Goal: Obtain resource: Download file/media

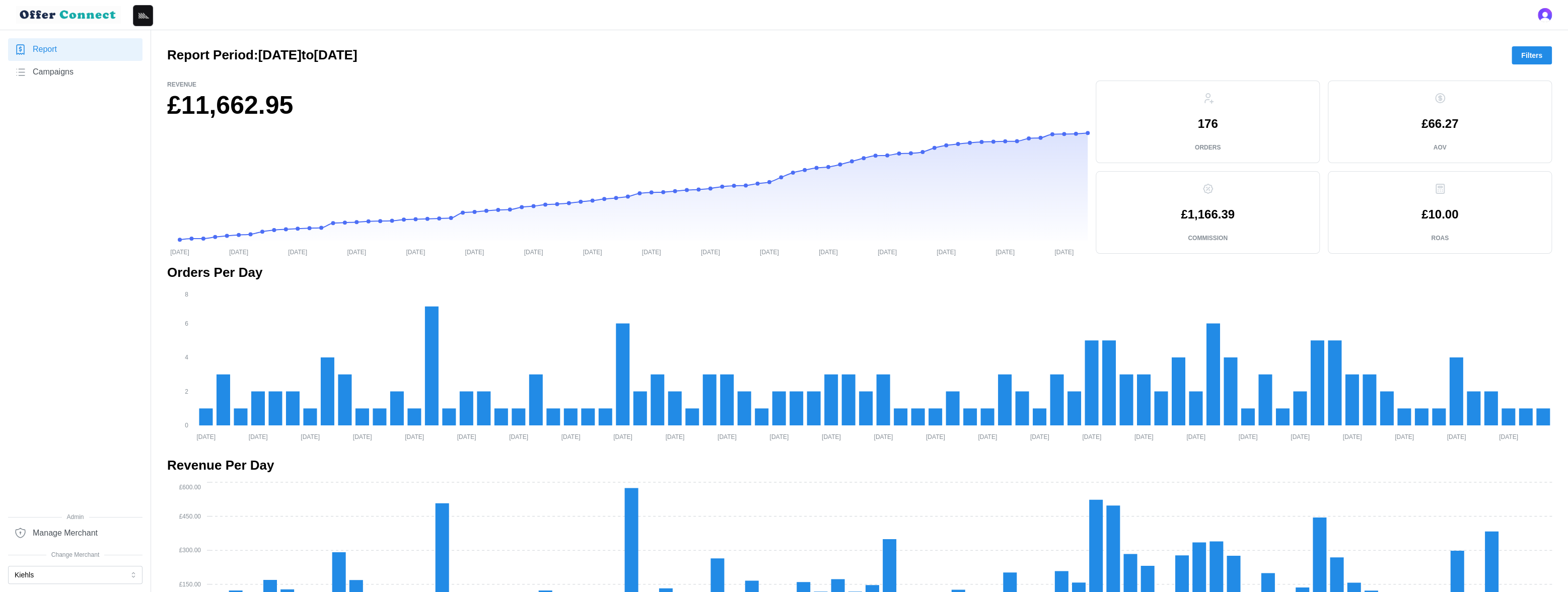
click at [776, 24] on div at bounding box center [784, 15] width 1568 height 30
click at [65, 572] on button "Kiehls" at bounding box center [75, 575] width 134 height 18
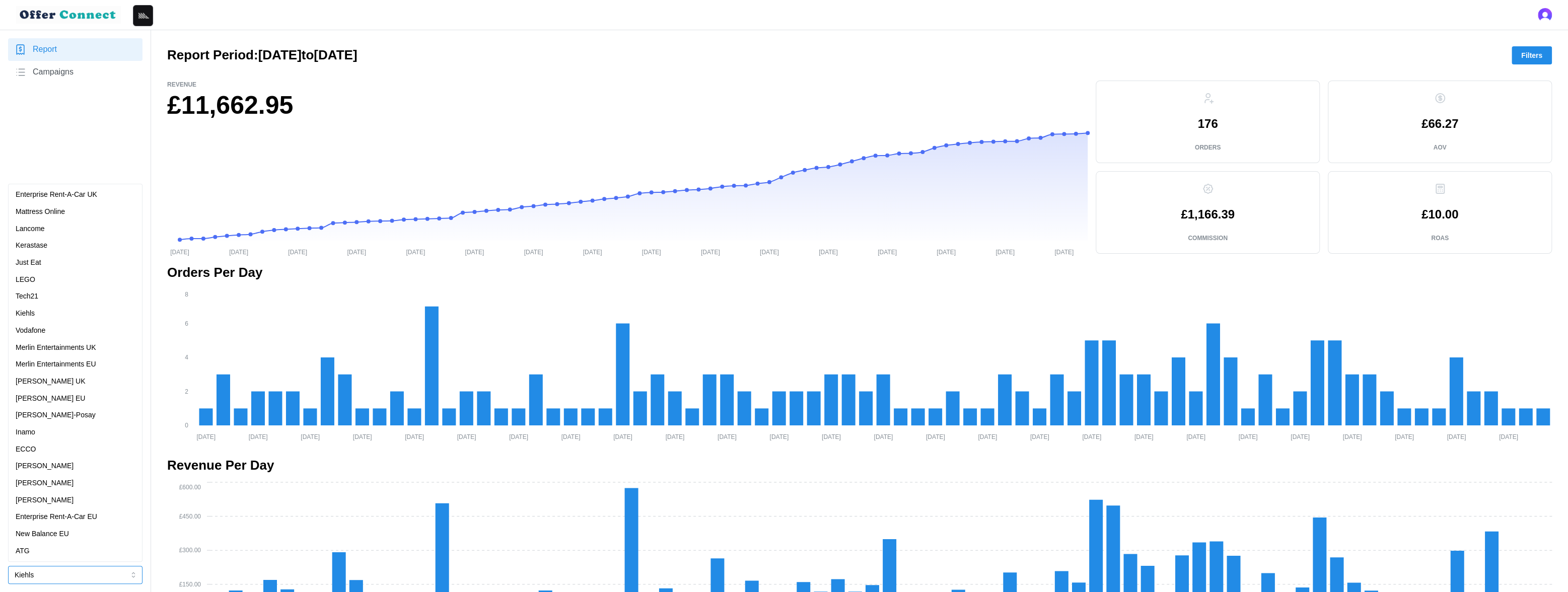
click at [73, 199] on p "Enterprise Rent-A-Car UK" at bounding box center [56, 195] width 81 height 11
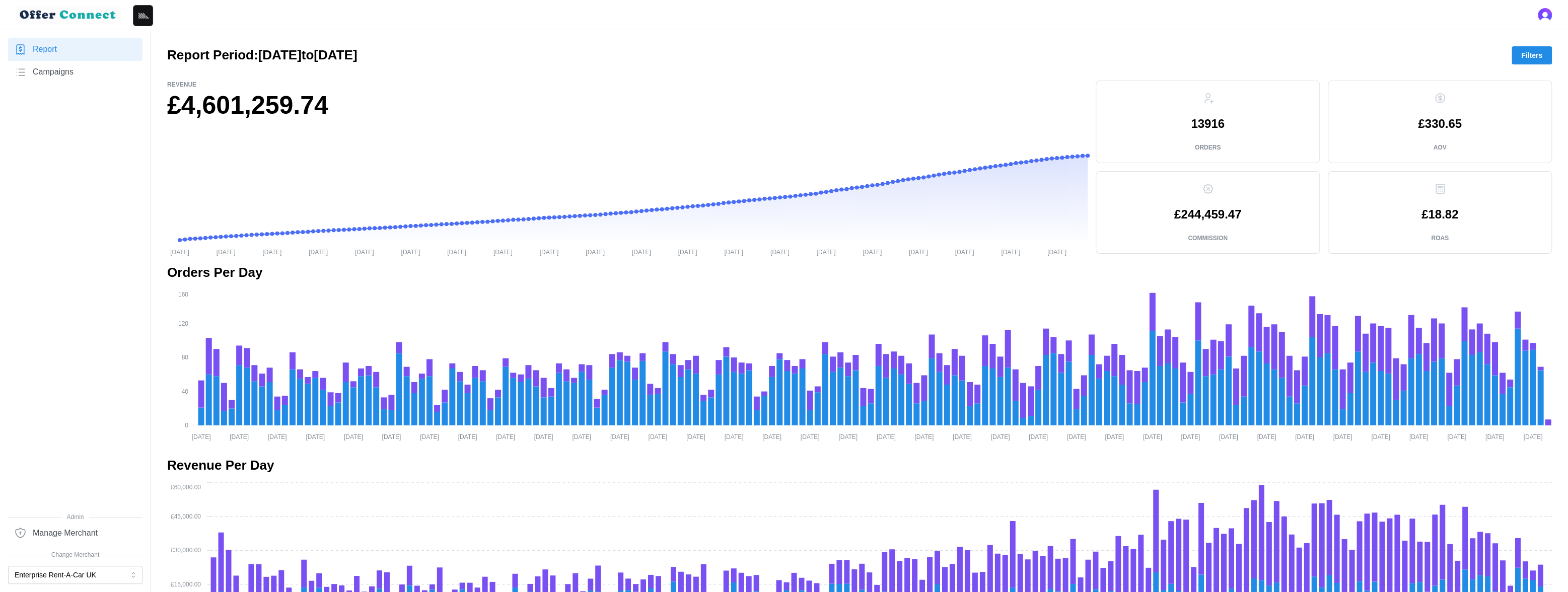
click at [247, 97] on h1 "£4,601,259.74" at bounding box center [627, 106] width 921 height 33
copy h1 "4,601,259.74"
click at [1218, 208] on p "£244,459.47" at bounding box center [1208, 214] width 67 height 12
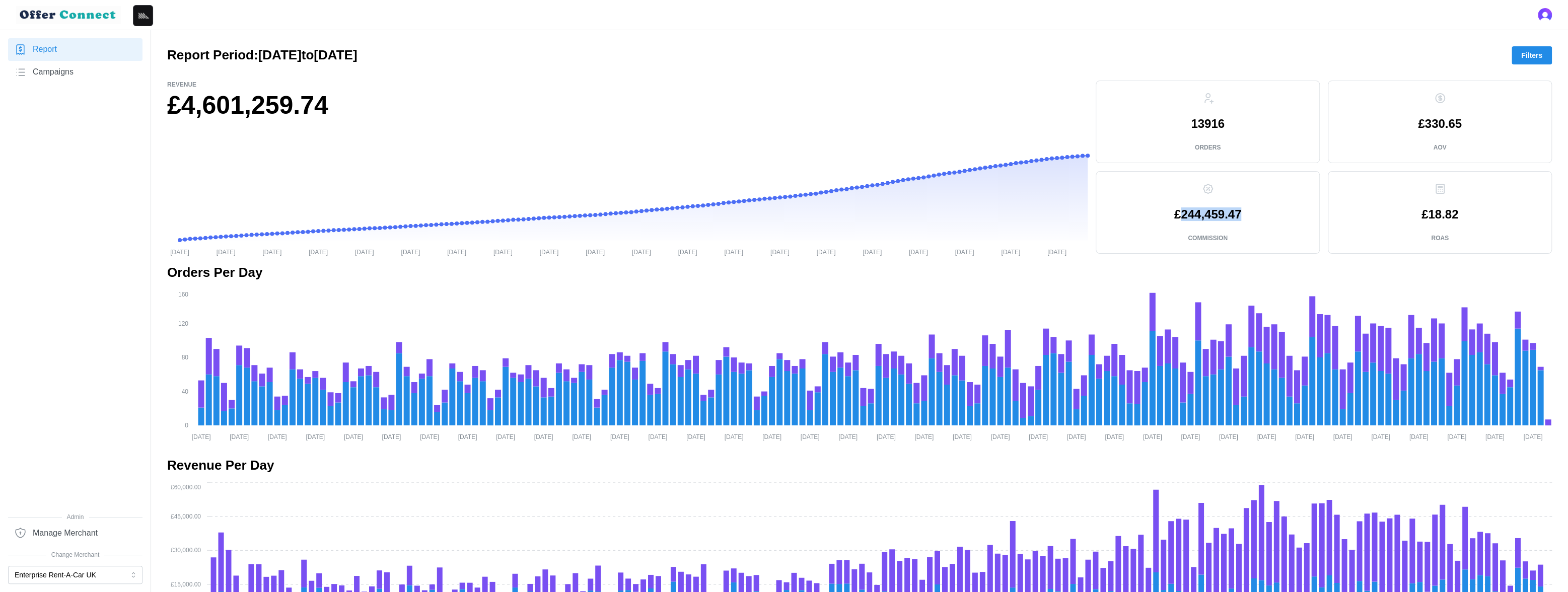
copy p "244,459.47"
click at [50, 577] on button "Enterprise Rent-A-Car UK" at bounding box center [75, 575] width 134 height 18
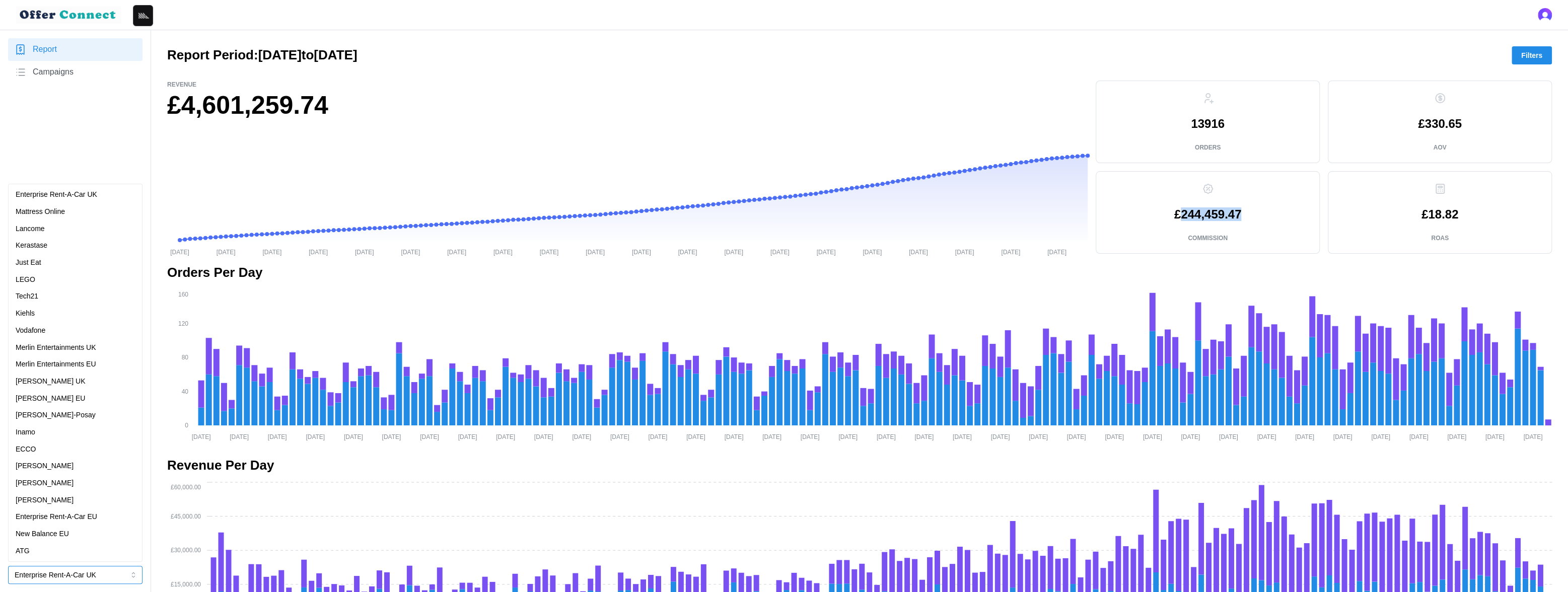
click at [35, 207] on p "Mattress Online" at bounding box center [40, 212] width 50 height 11
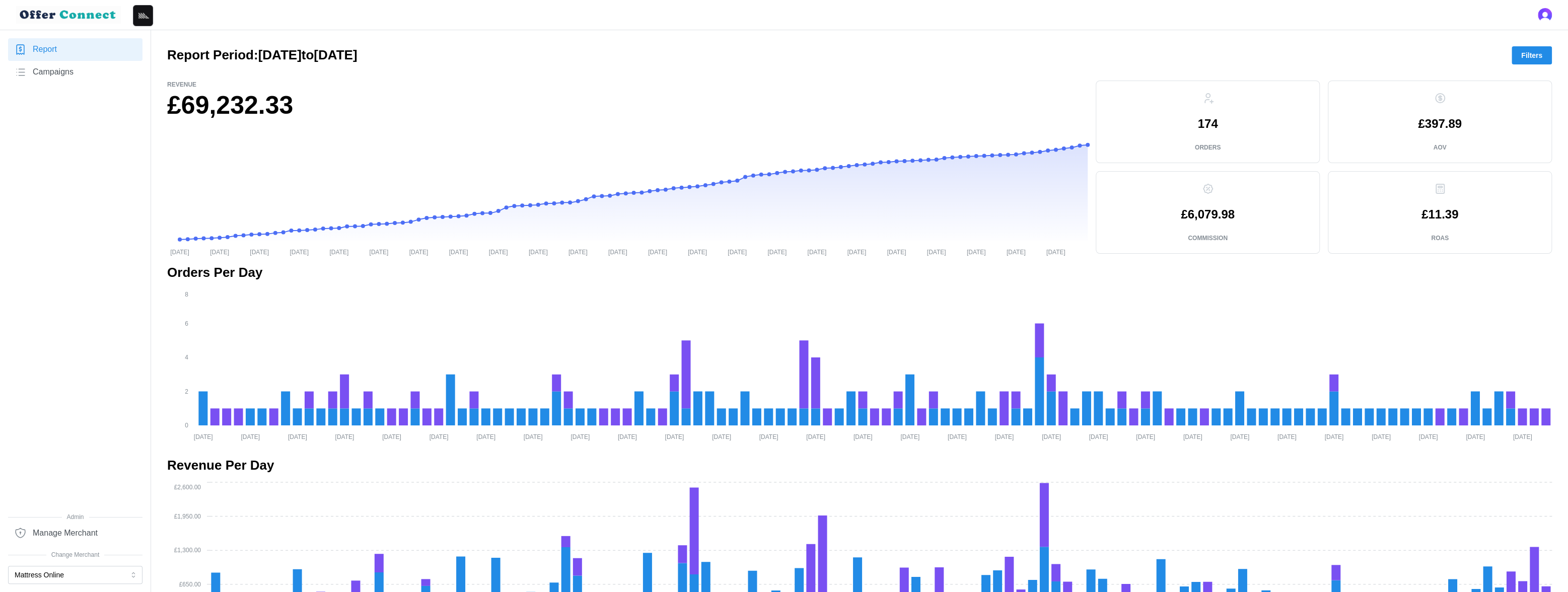
click at [254, 104] on h1 "£69,232.33" at bounding box center [627, 106] width 921 height 33
copy h1 "69,232.33"
click at [1212, 212] on p "£6,079.98" at bounding box center [1208, 214] width 54 height 12
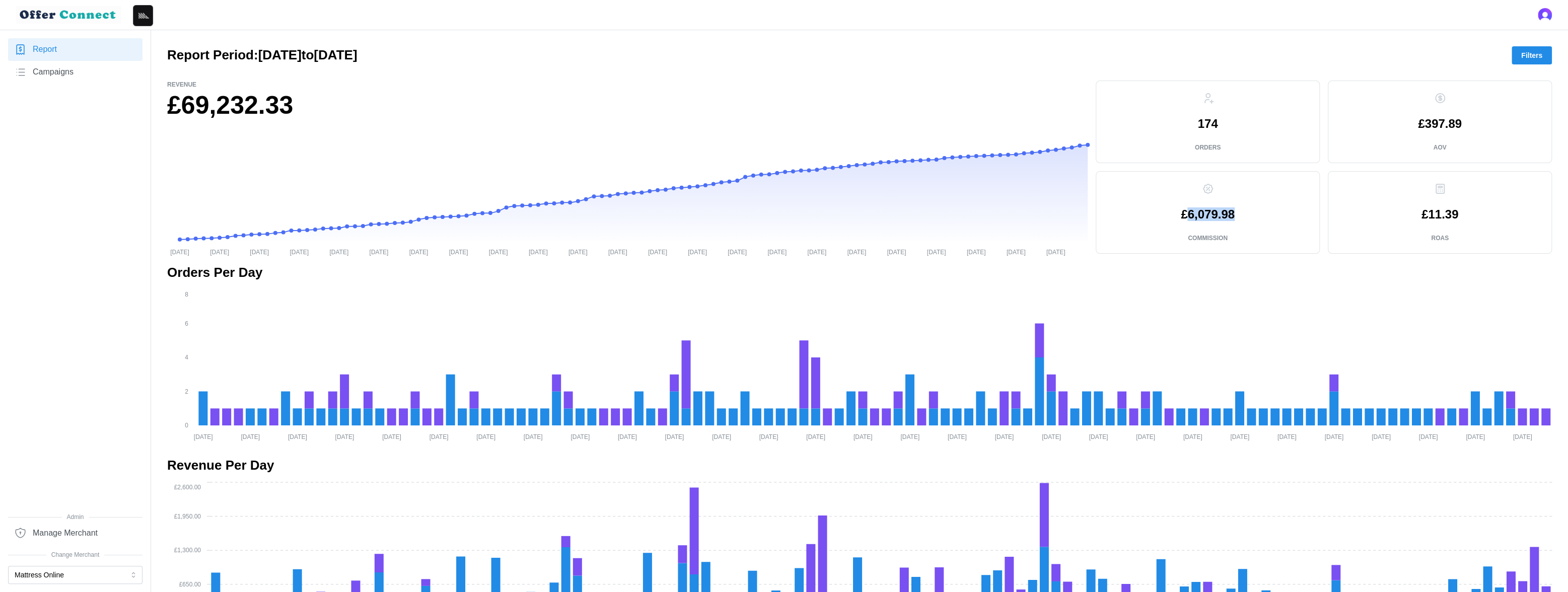
copy p "6,079.98"
click at [73, 61] on link "Campaigns" at bounding box center [75, 72] width 134 height 23
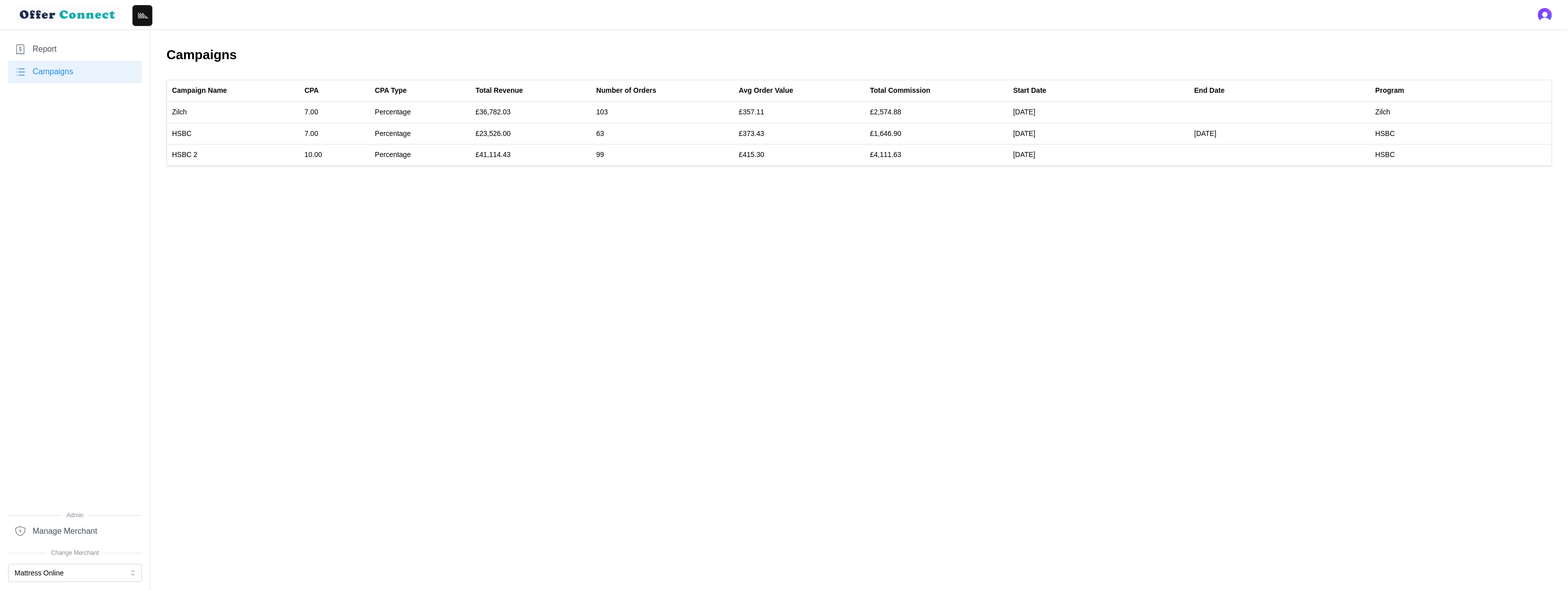
click at [58, 51] on link "Report" at bounding box center [75, 49] width 134 height 23
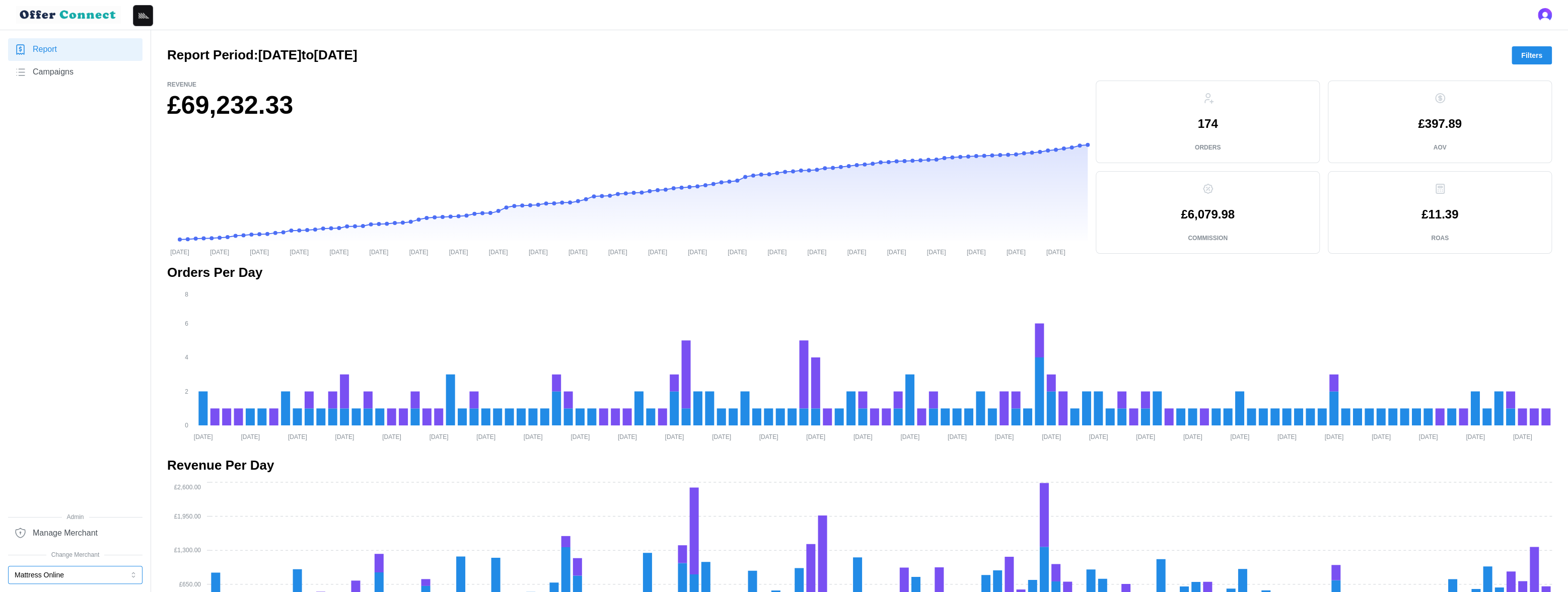
click at [76, 573] on button "Mattress Online" at bounding box center [75, 575] width 134 height 18
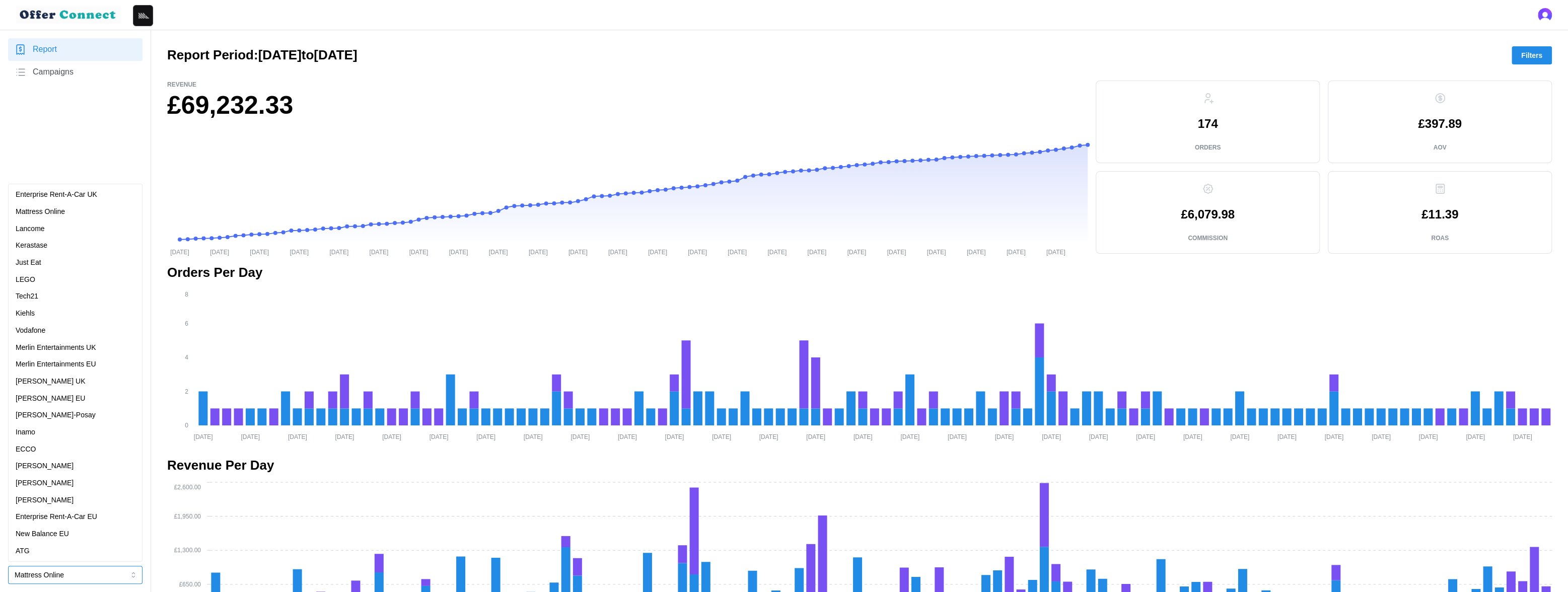
click at [80, 225] on div "Lancome" at bounding box center [75, 229] width 119 height 11
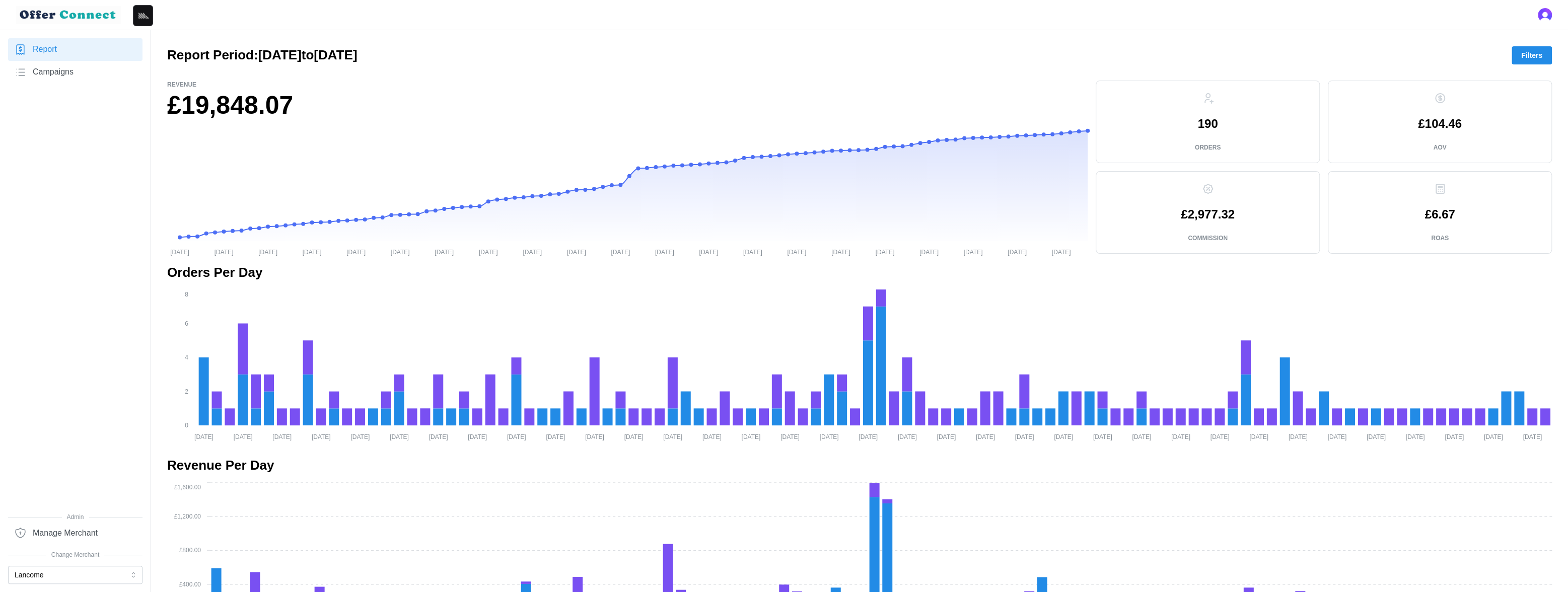
click at [230, 106] on h1 "£19,848.07" at bounding box center [627, 106] width 921 height 33
copy h1 "19,848.07"
click at [1195, 208] on p "£2,977.32" at bounding box center [1208, 214] width 54 height 12
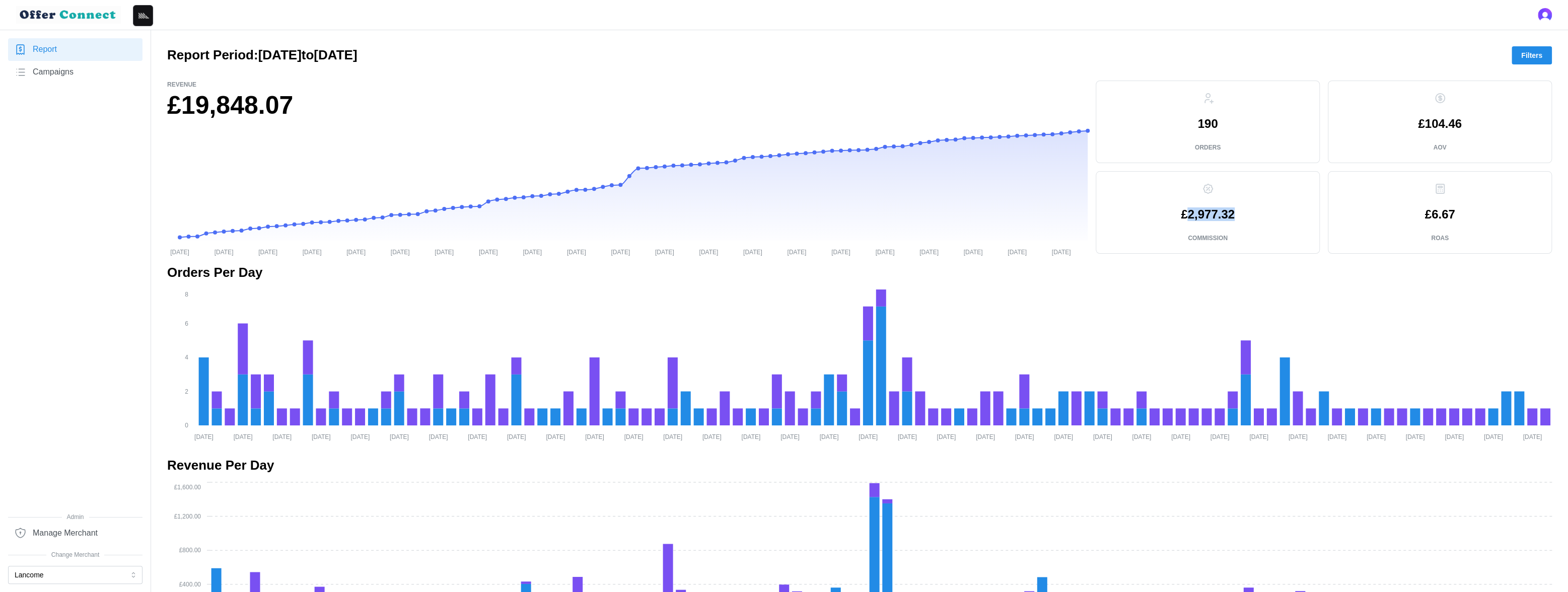
copy p "2,977.32"
click at [56, 573] on button "Lancome" at bounding box center [75, 575] width 134 height 18
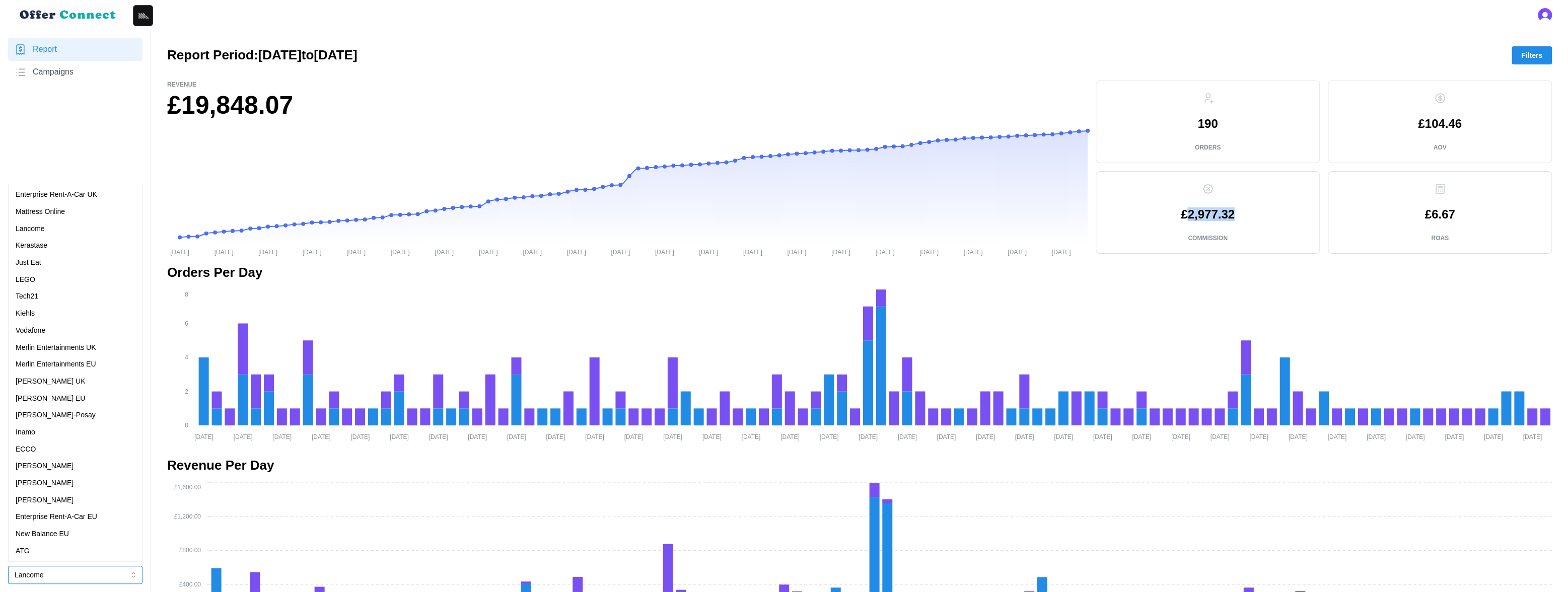
click at [56, 573] on button "Lancome" at bounding box center [75, 575] width 134 height 18
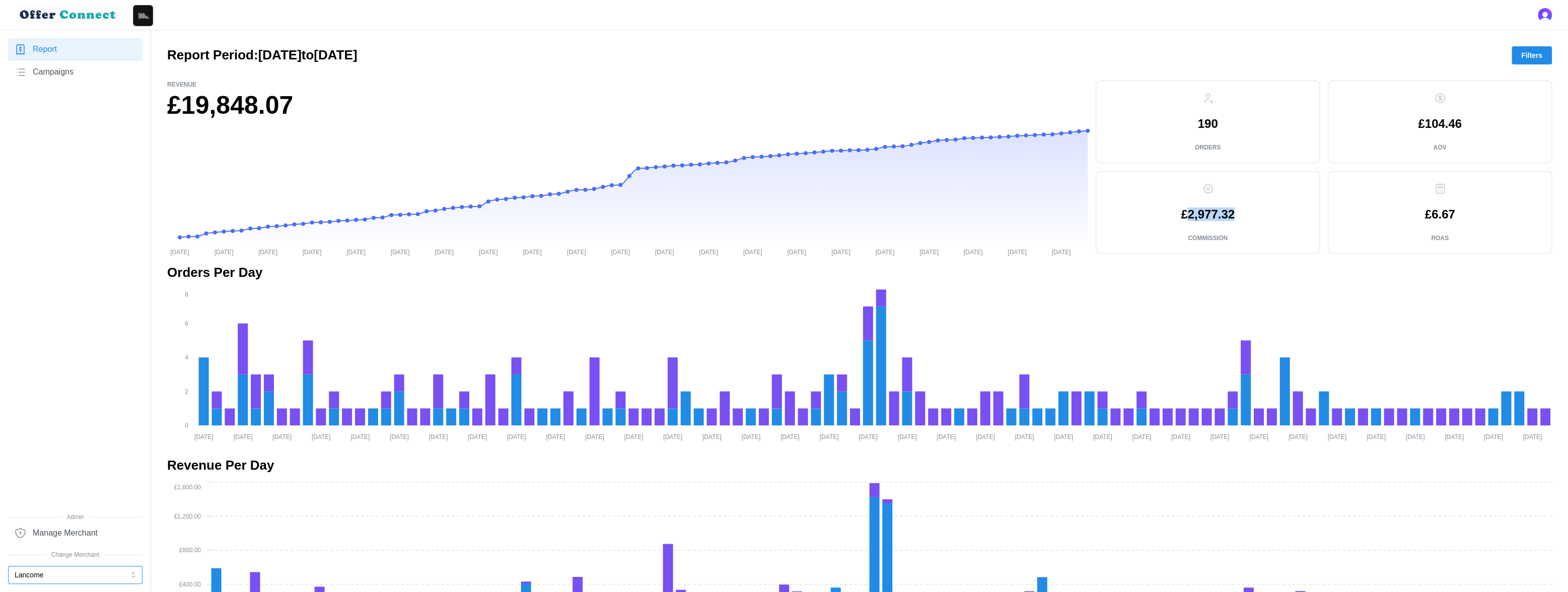
drag, startPoint x: 50, startPoint y: 576, endPoint x: 50, endPoint y: 553, distance: 23.0
click at [50, 576] on button "Lancome" at bounding box center [75, 575] width 134 height 18
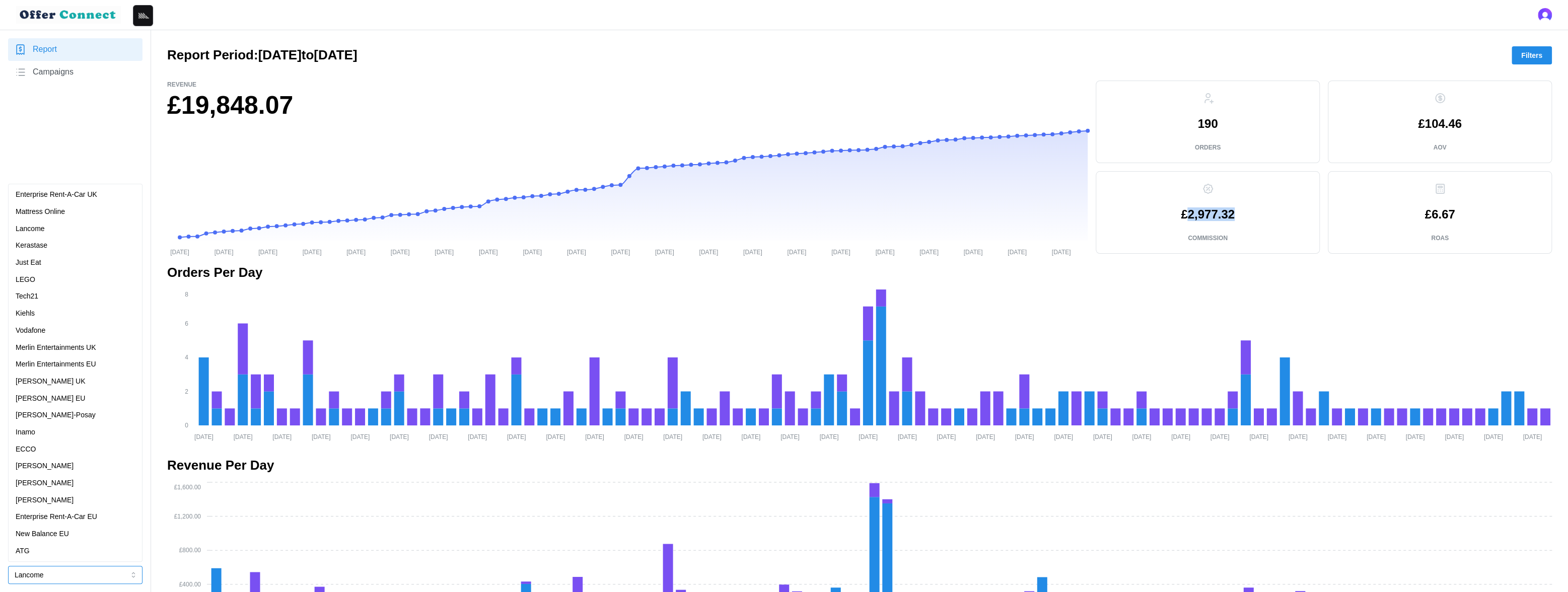
click at [69, 248] on div "Kerastase" at bounding box center [75, 246] width 119 height 11
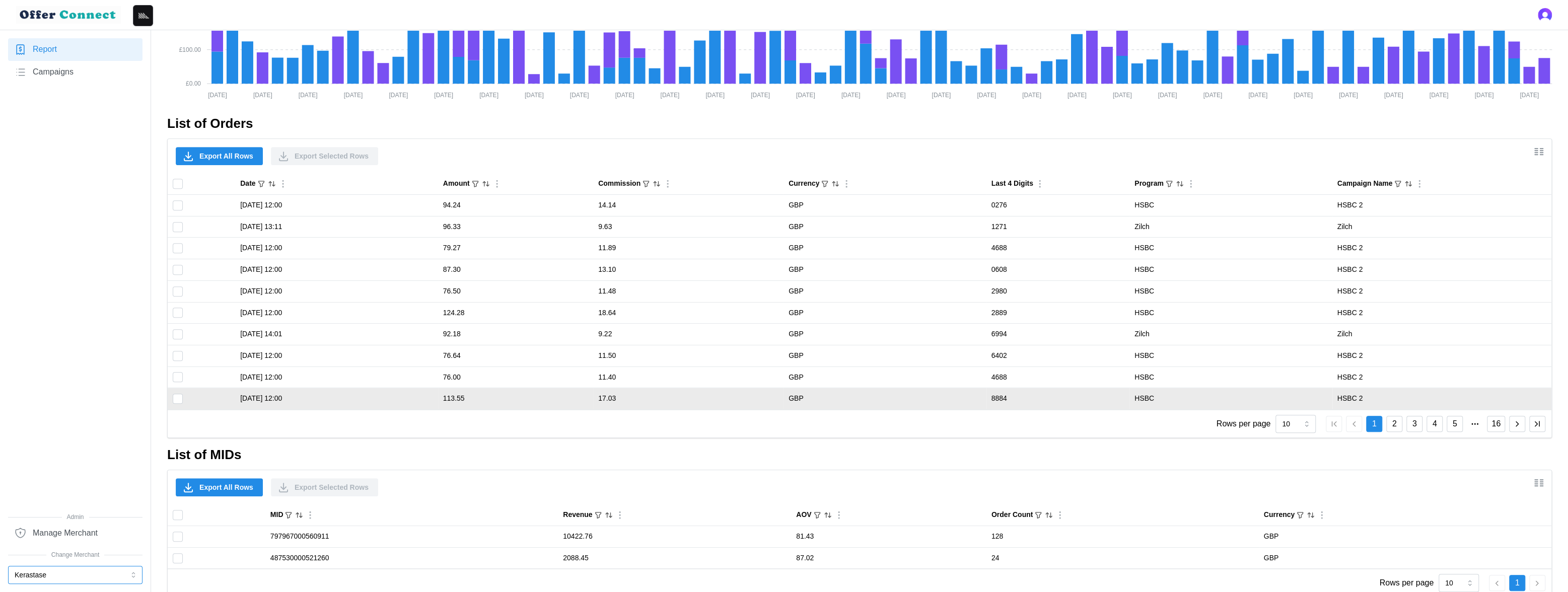
scroll to position [555, 0]
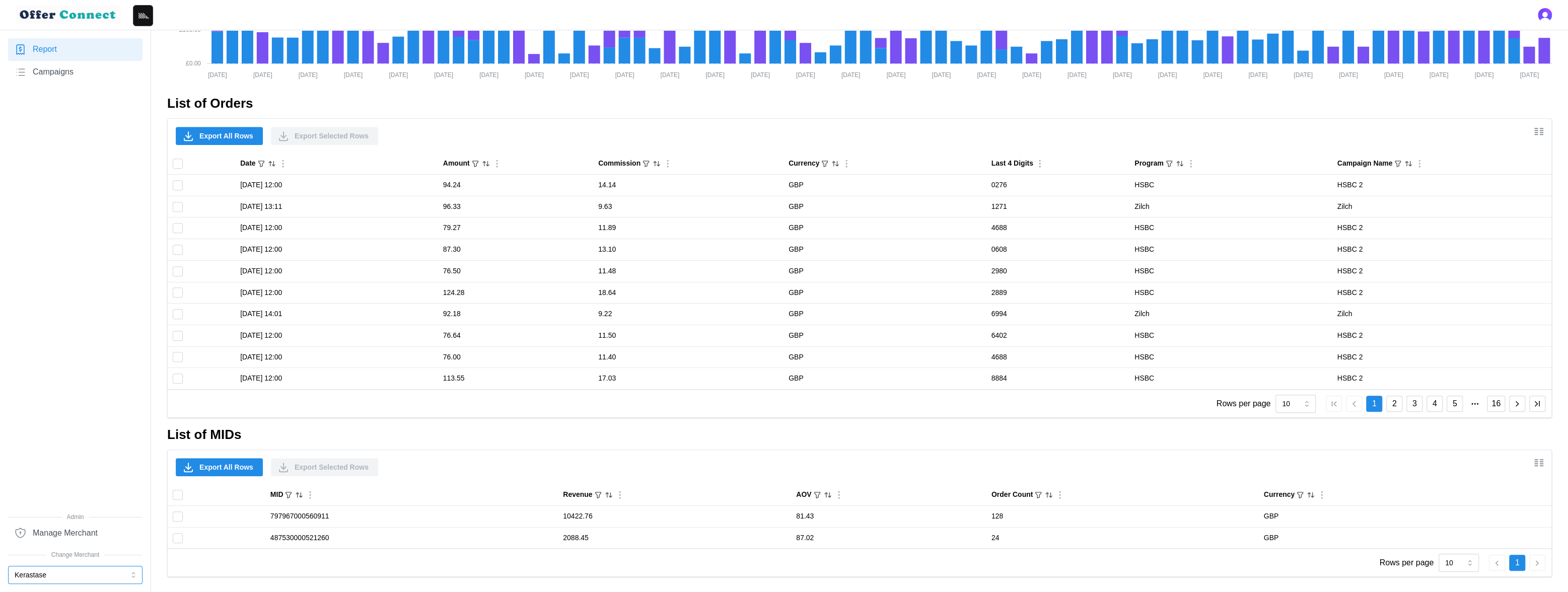
click at [62, 570] on button "Kerastase" at bounding box center [75, 575] width 134 height 18
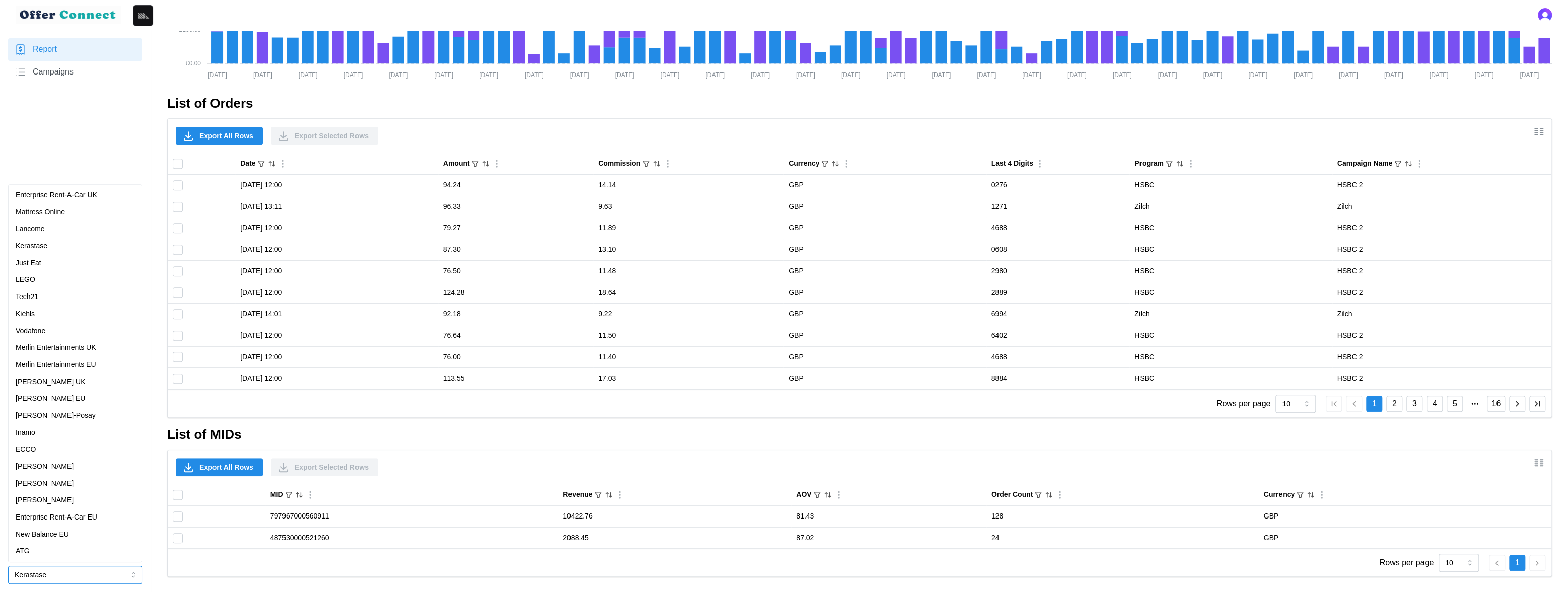
click at [79, 194] on p "Enterprise Rent-A-Car UK" at bounding box center [56, 196] width 81 height 11
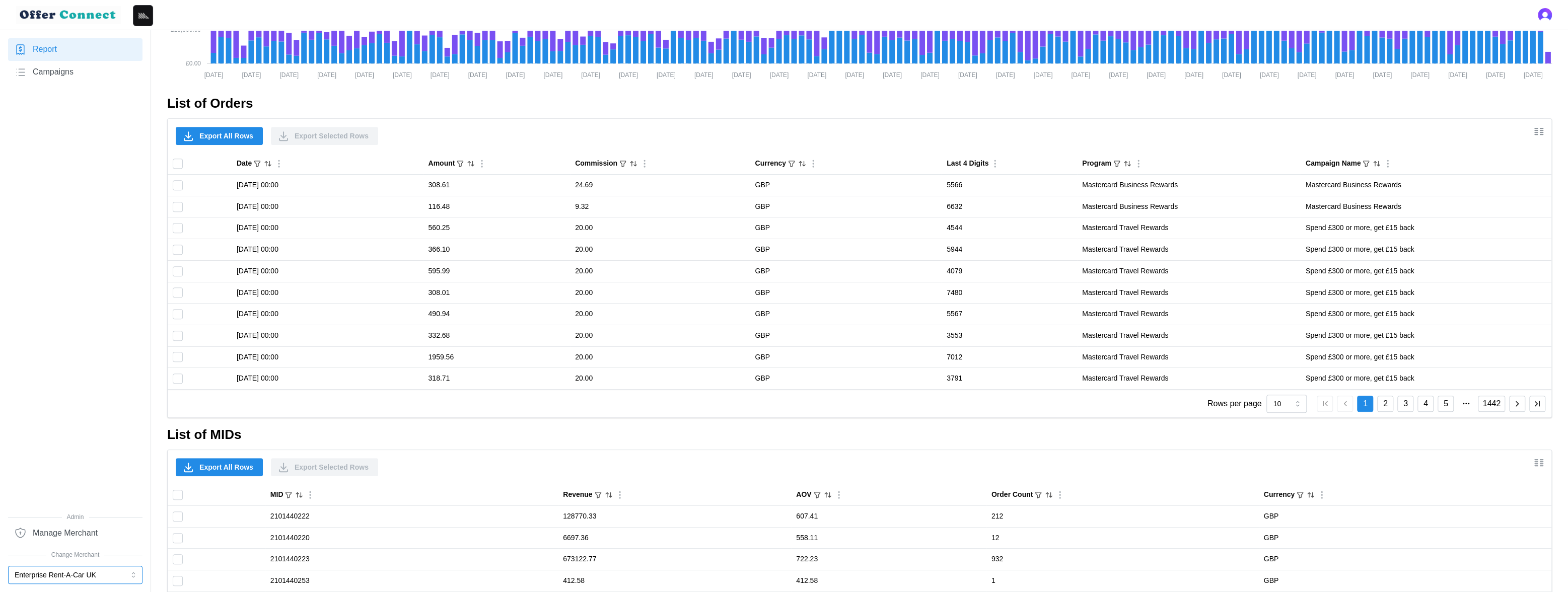
scroll to position [0, 0]
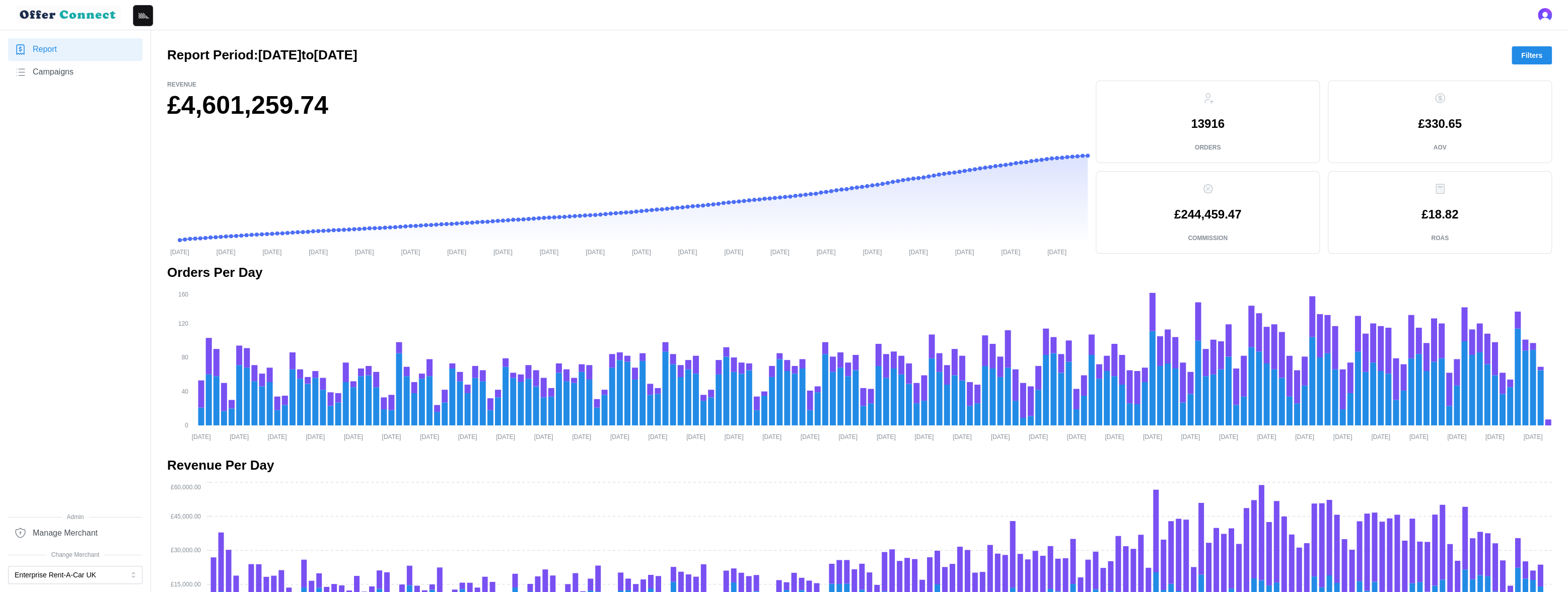
click at [1522, 56] on span "Filters" at bounding box center [1532, 56] width 21 height 17
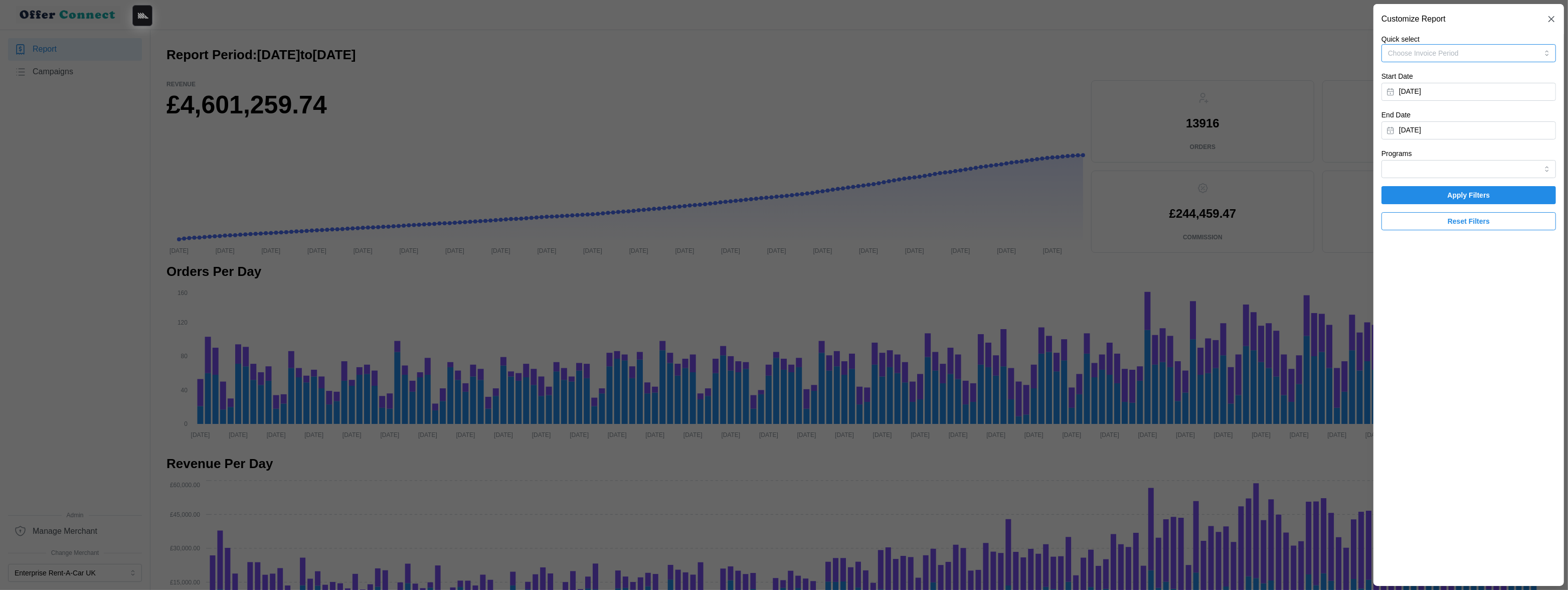
click at [1483, 51] on button "Choose Invoice Period" at bounding box center [1469, 53] width 175 height 18
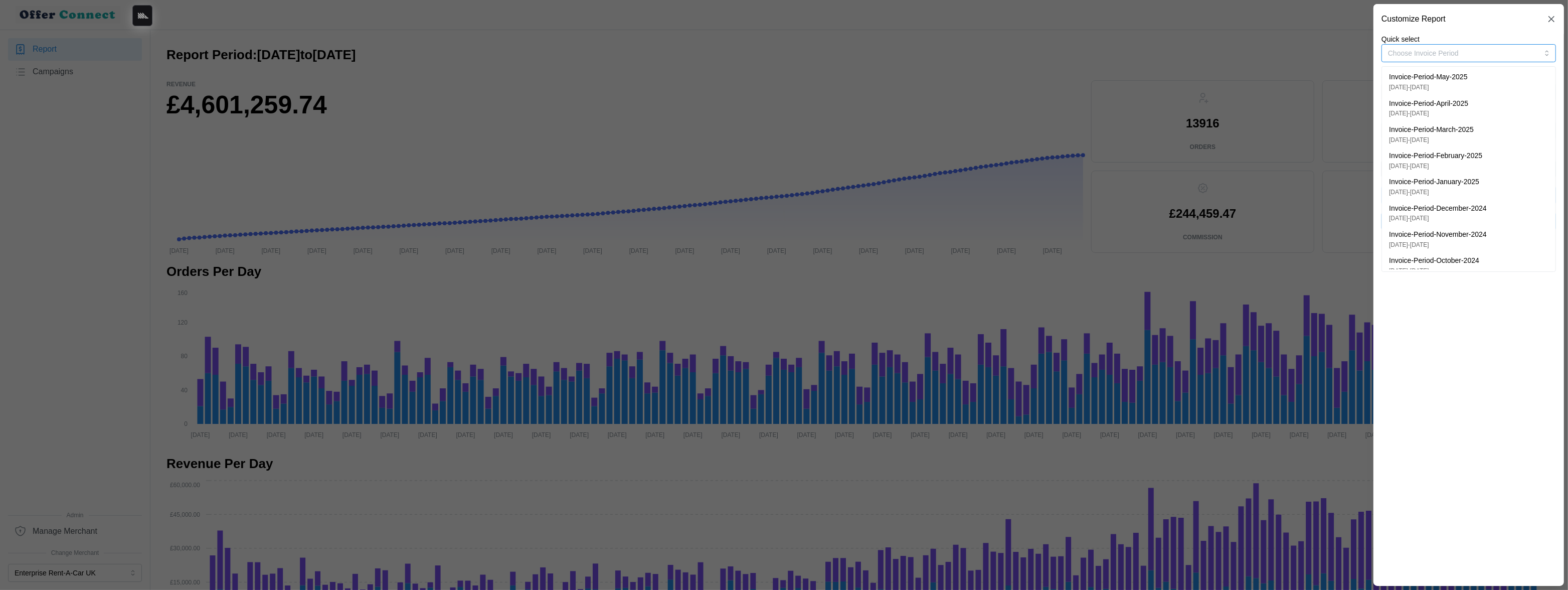
click at [1467, 82] on p "Invoice-Period-May-2025" at bounding box center [1428, 77] width 79 height 11
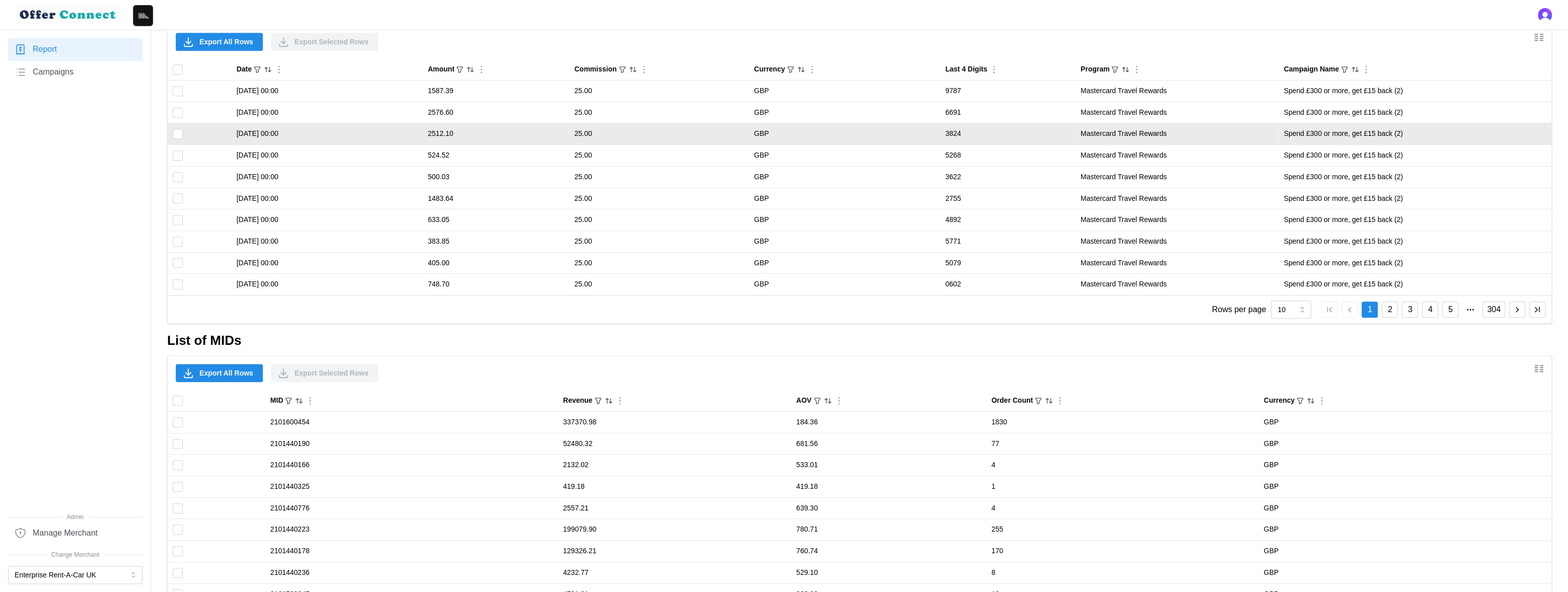
scroll to position [726, 0]
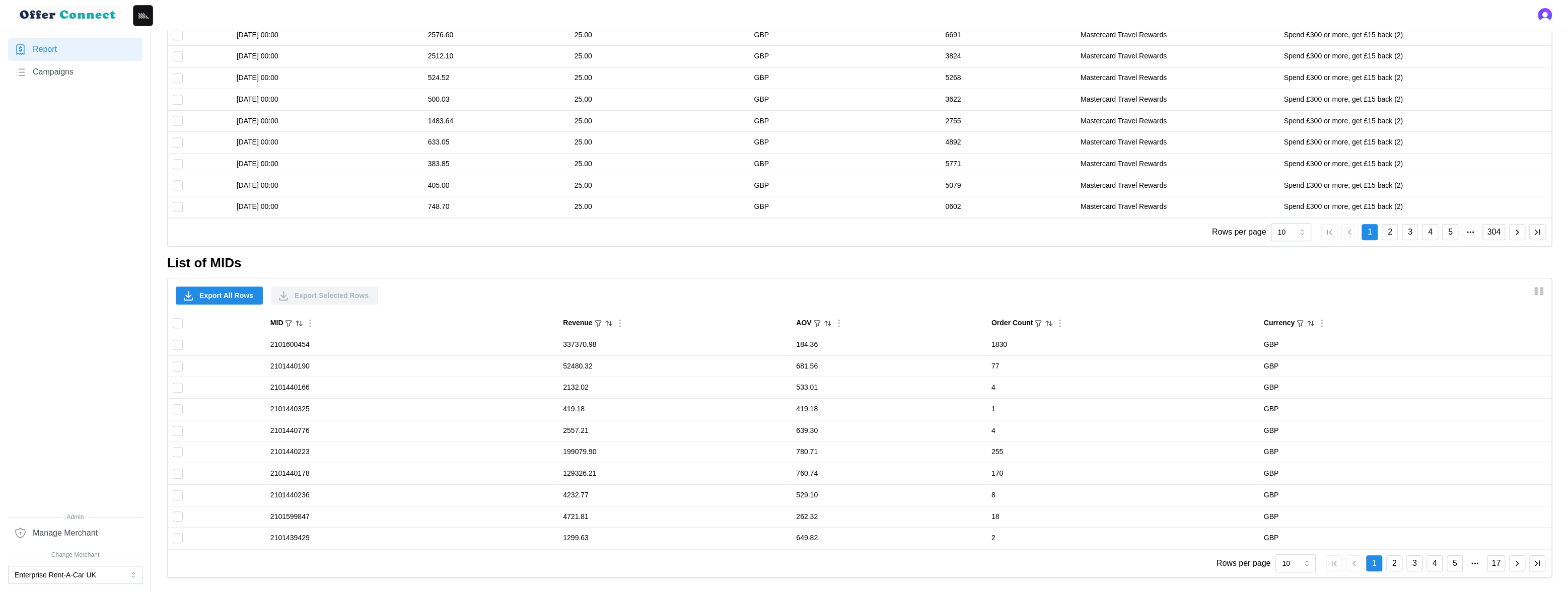
click at [220, 296] on span "Export All Rows" at bounding box center [226, 296] width 54 height 17
click at [117, 572] on button "Enterprise Rent-A-Car UK" at bounding box center [75, 575] width 134 height 18
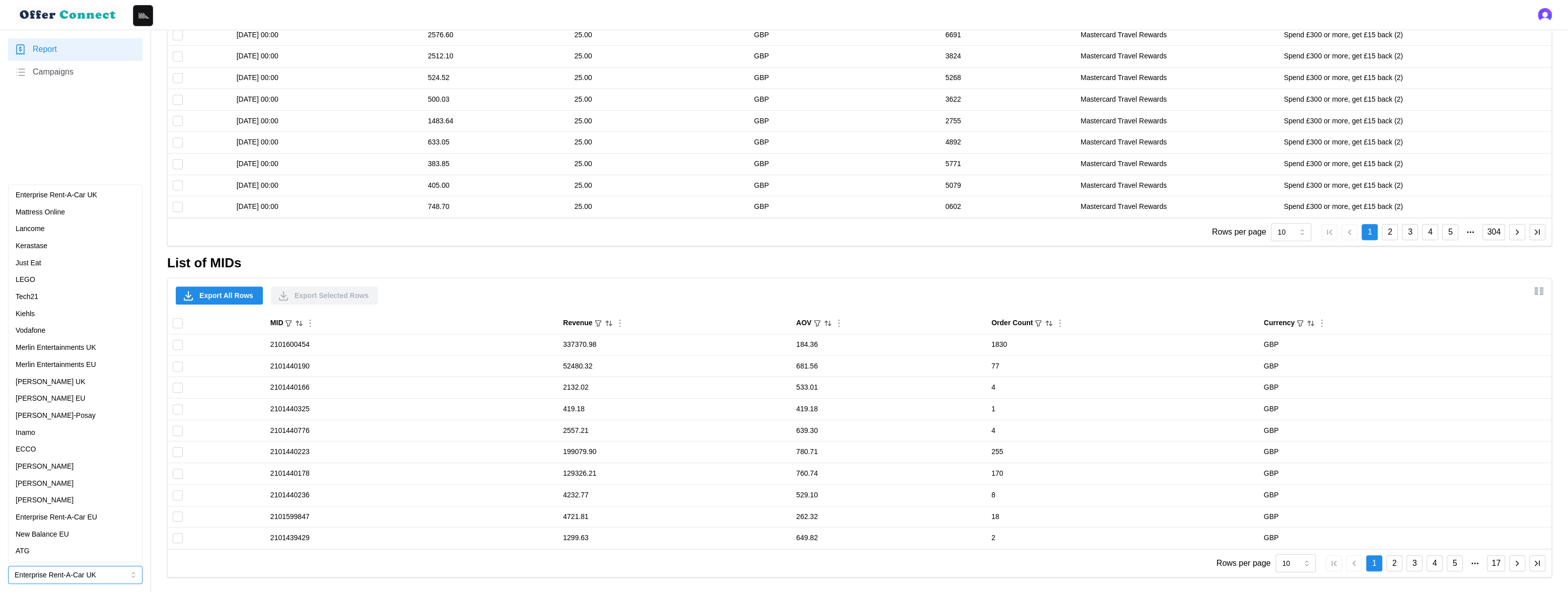
click at [57, 517] on p "Enterprise Rent-A-Car EU" at bounding box center [56, 517] width 81 height 11
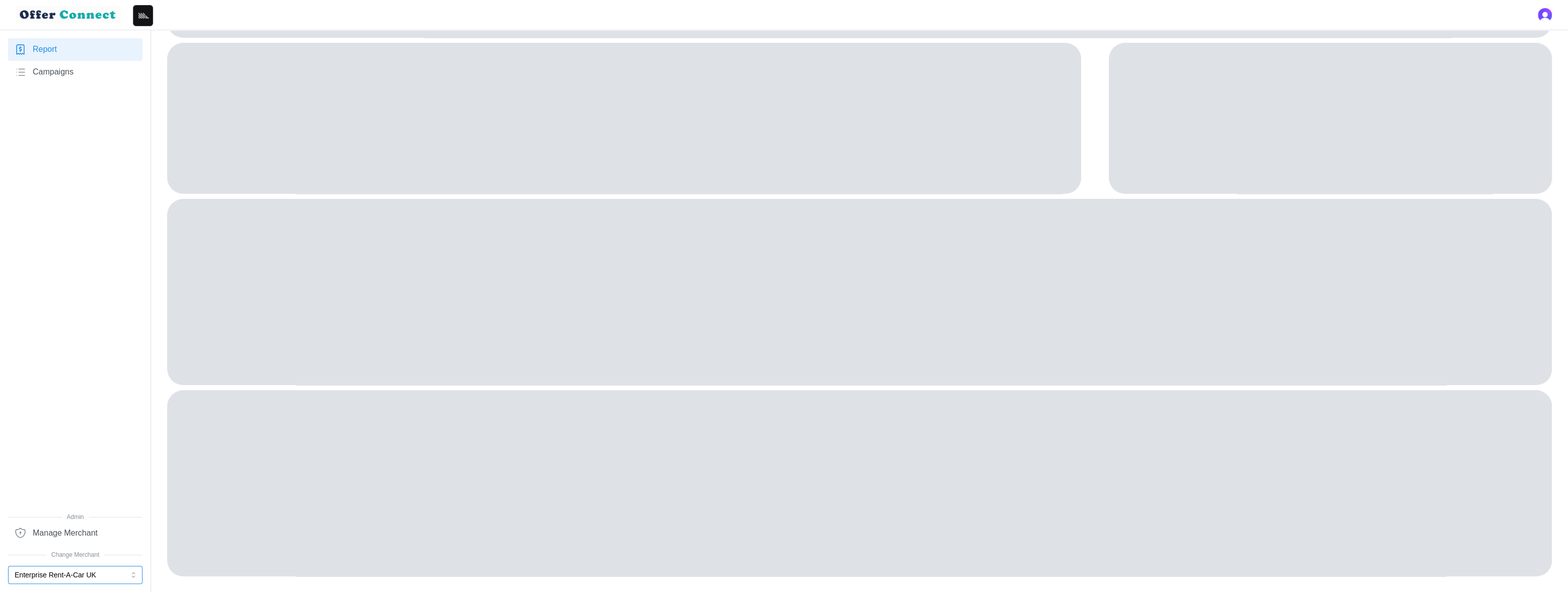
scroll to position [0, 0]
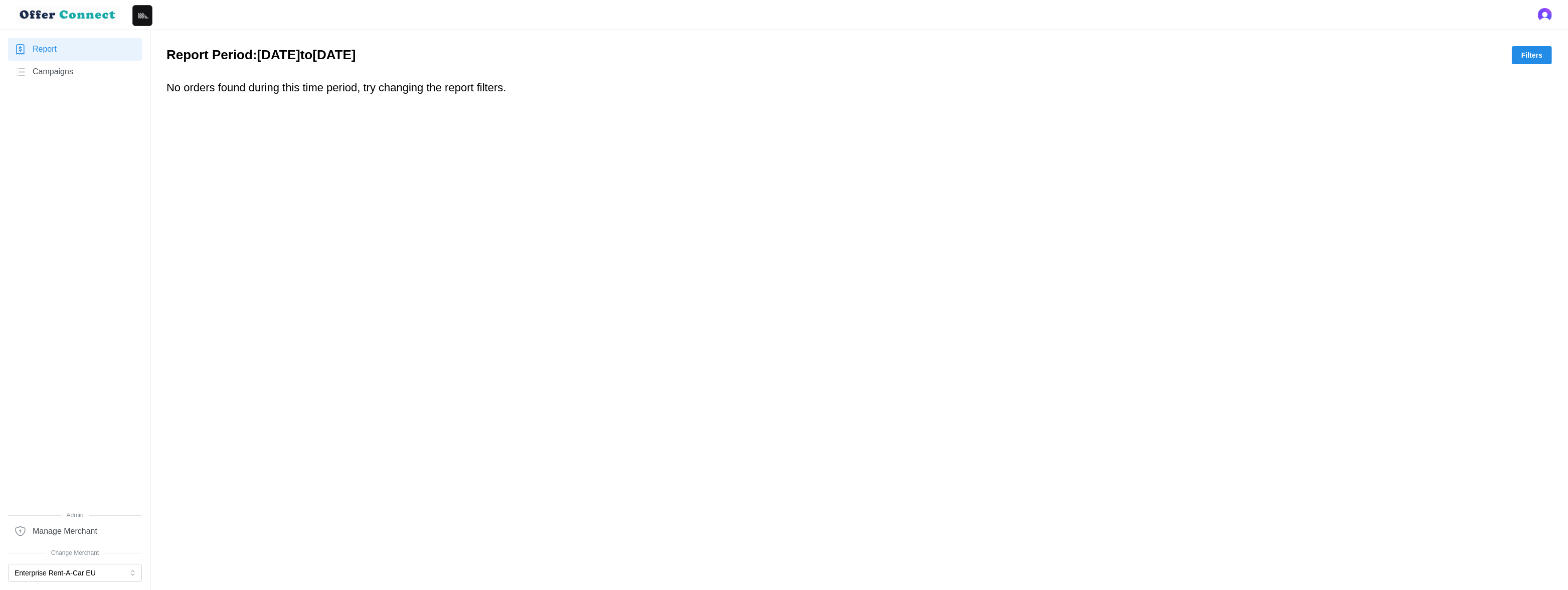
click at [1544, 56] on button "Filters" at bounding box center [1532, 55] width 40 height 18
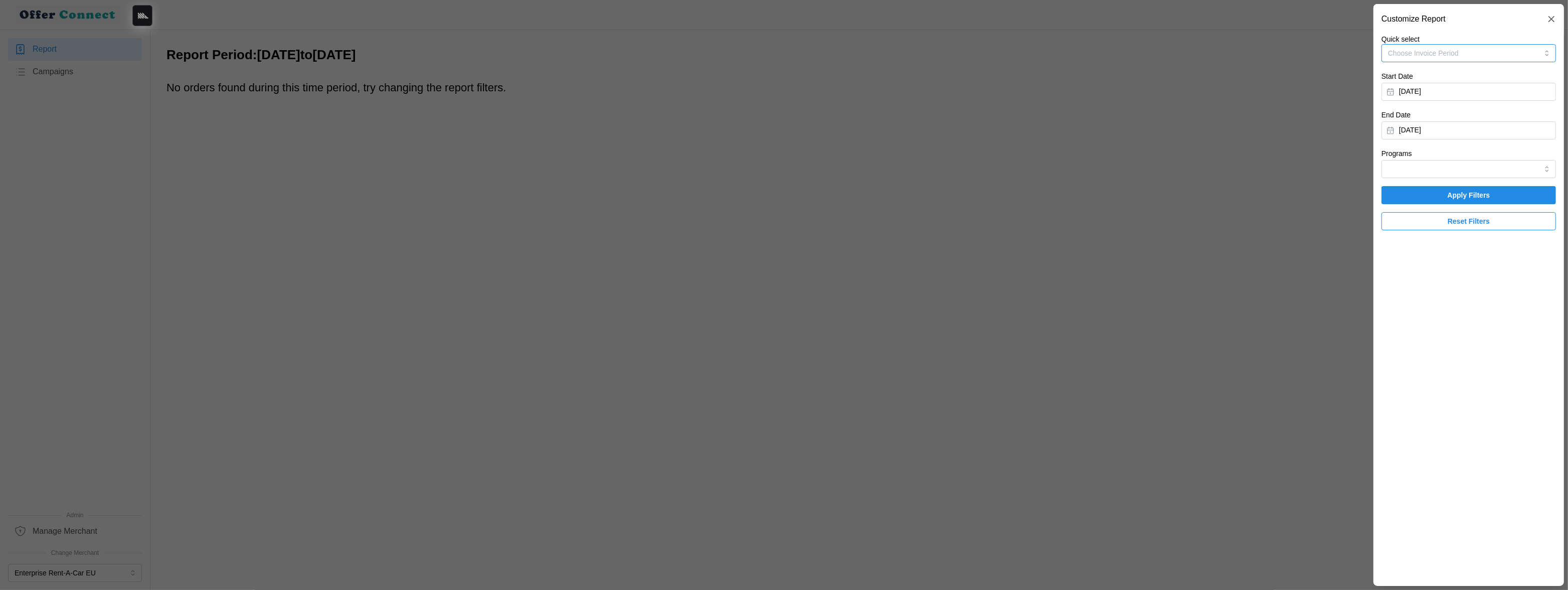
click at [1503, 50] on button "Choose Invoice Period" at bounding box center [1469, 53] width 175 height 18
click at [1479, 86] on div "Invoice-Period-May-2025 01/04/2025 - 28/05/2025" at bounding box center [1469, 82] width 159 height 20
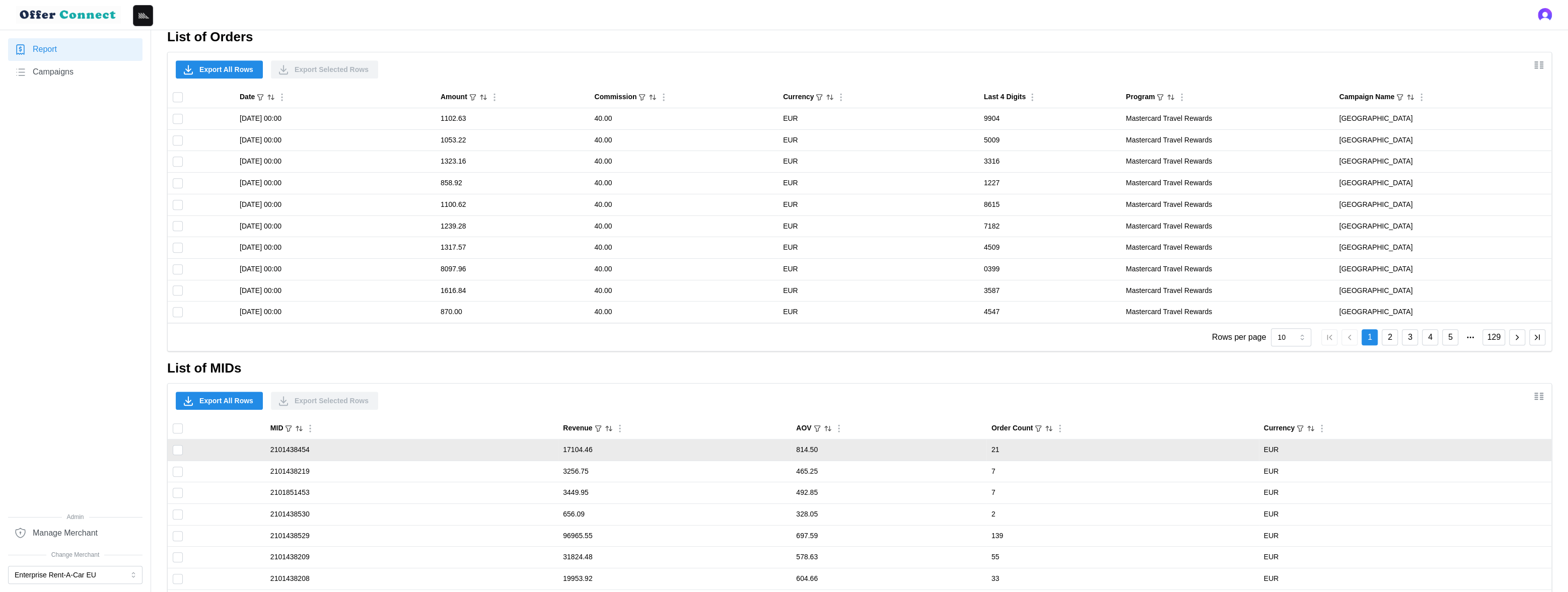
scroll to position [726, 0]
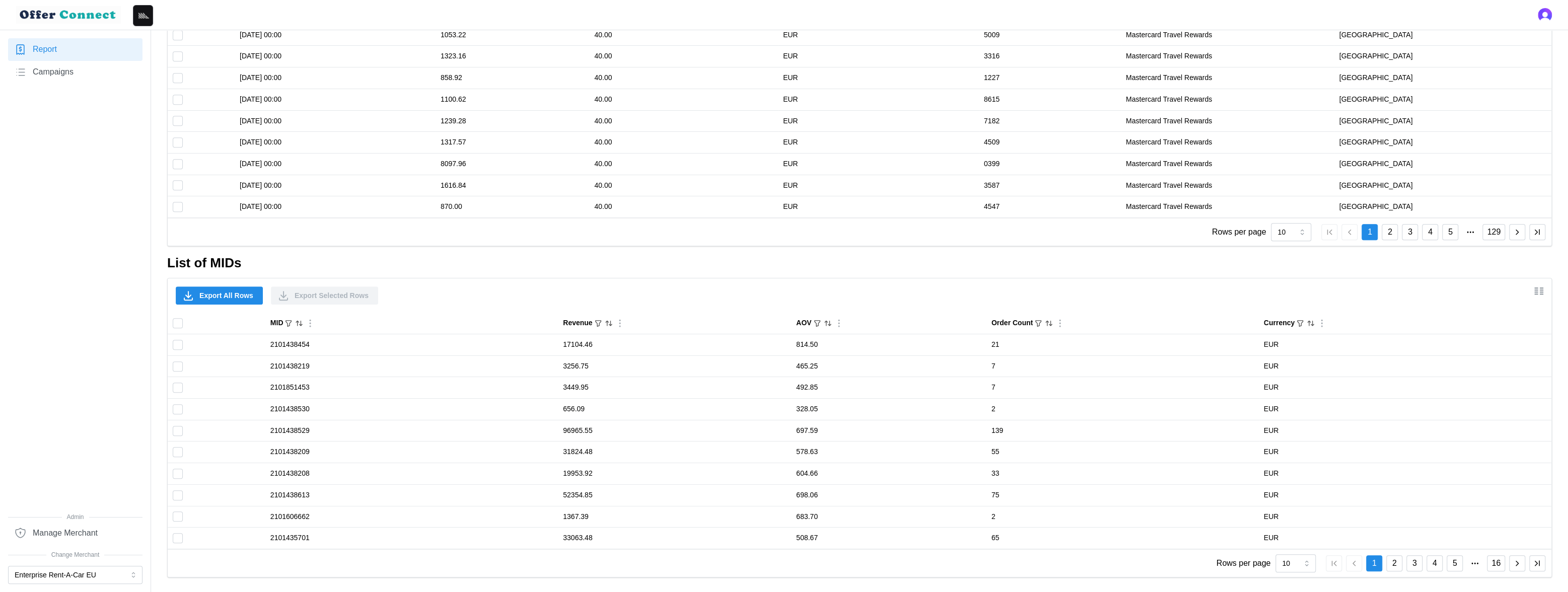
click at [227, 291] on span "Export All Rows" at bounding box center [226, 296] width 54 height 17
click at [605, 323] on icon "Sort by Revenue descending" at bounding box center [608, 323] width 8 height 8
click at [605, 323] on icon "Sorted by Revenue descending" at bounding box center [608, 323] width 8 height 8
click at [223, 296] on span "Export All Rows" at bounding box center [226, 296] width 54 height 17
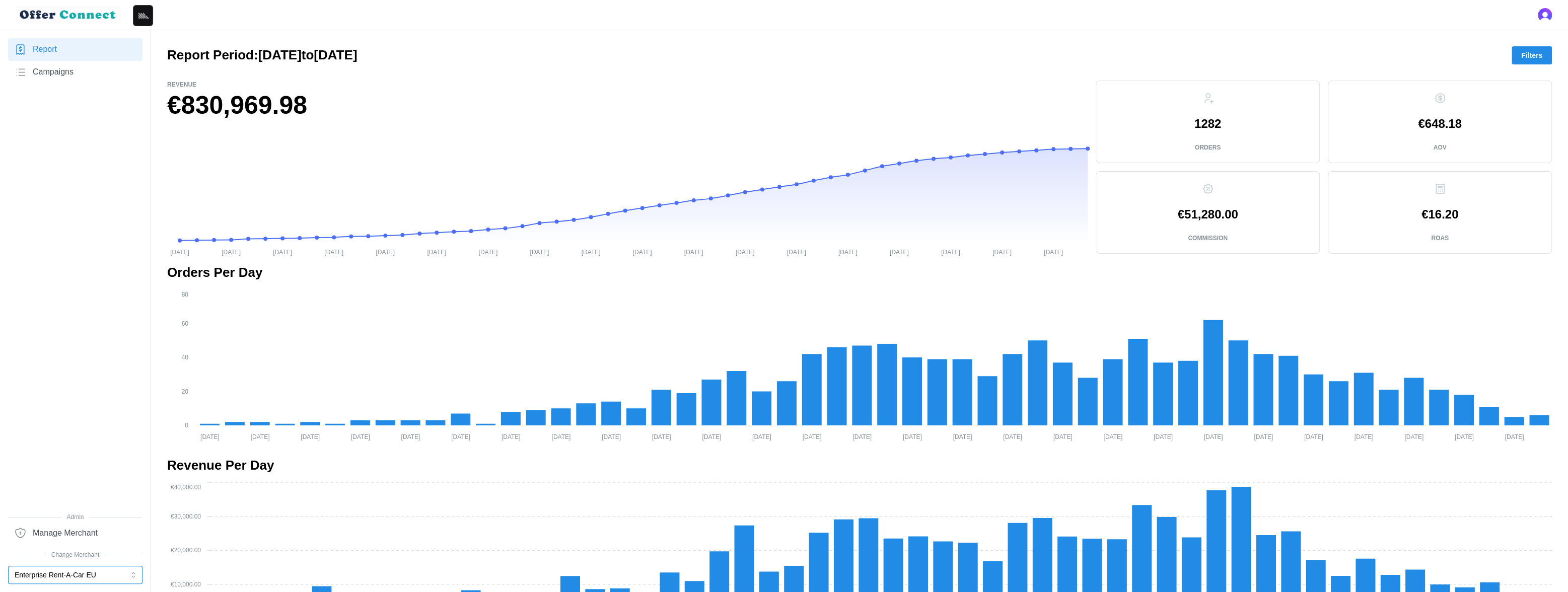
click at [98, 577] on button "Enterprise Rent-A-Car EU" at bounding box center [75, 575] width 134 height 18
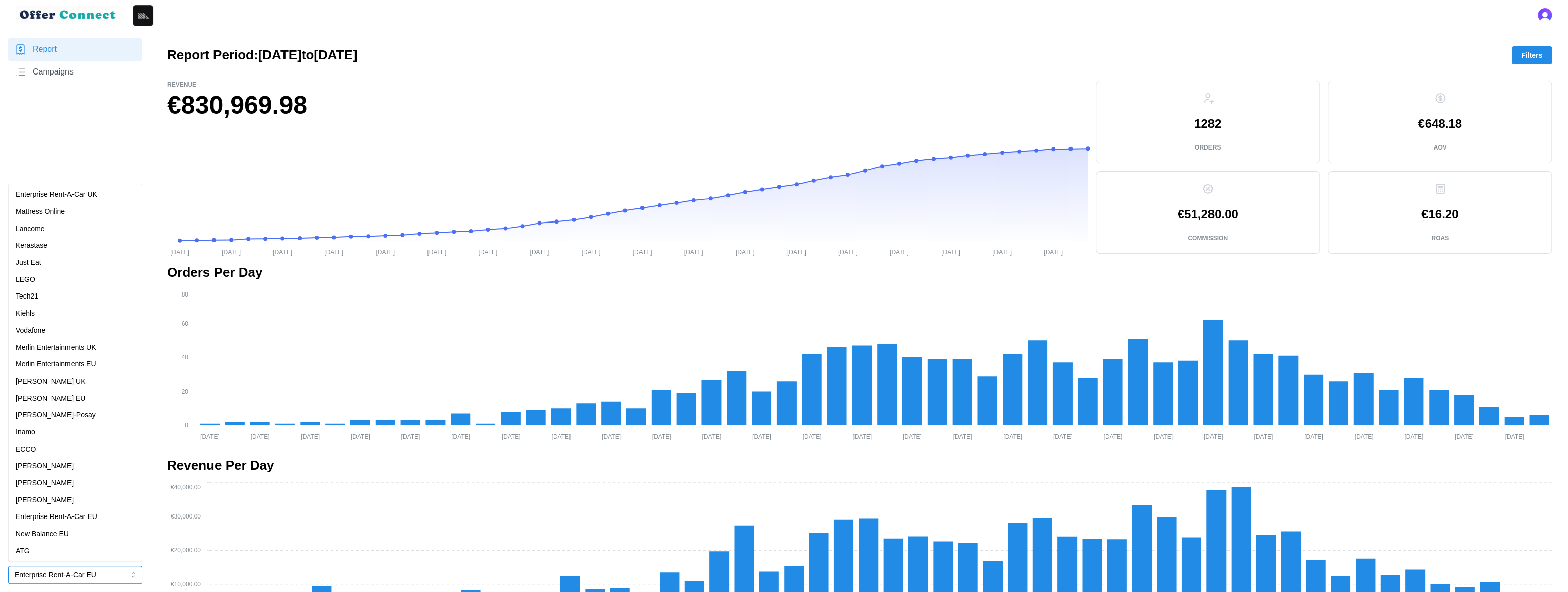
click at [72, 199] on p "Enterprise Rent-A-Car UK" at bounding box center [56, 195] width 81 height 11
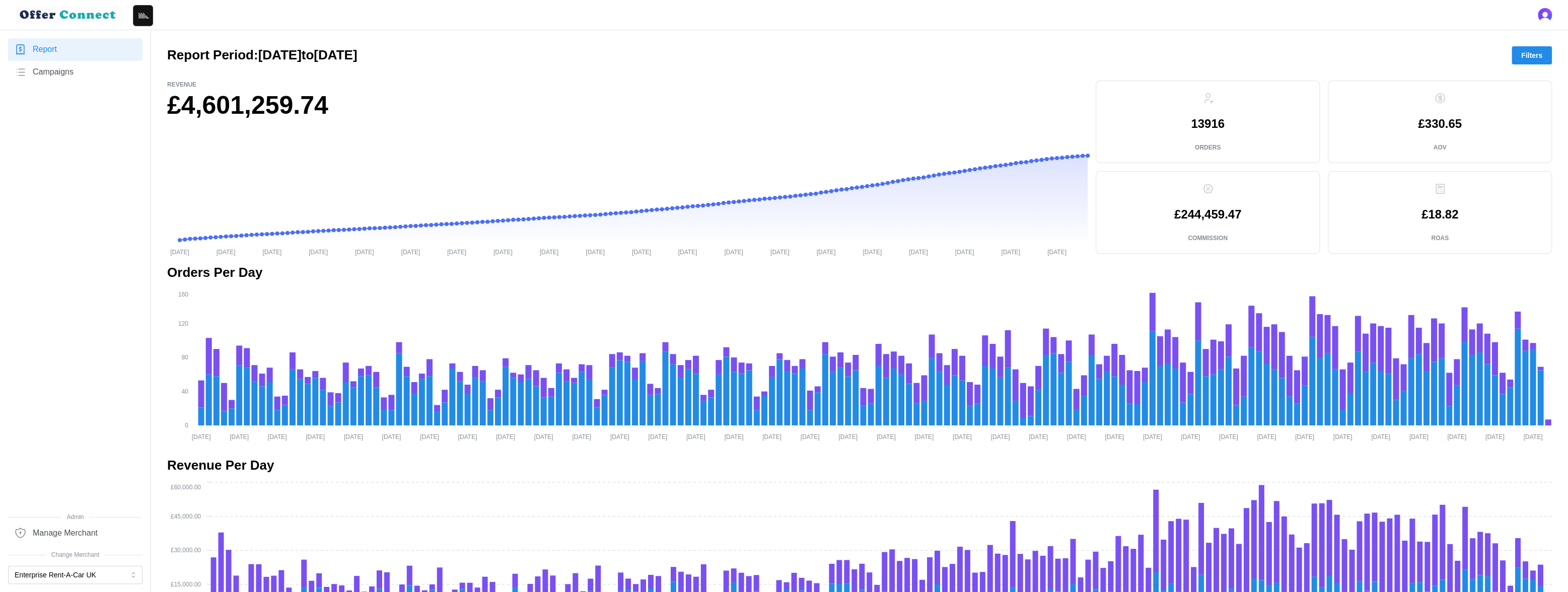
click at [1537, 51] on span "Filters" at bounding box center [1532, 56] width 21 height 17
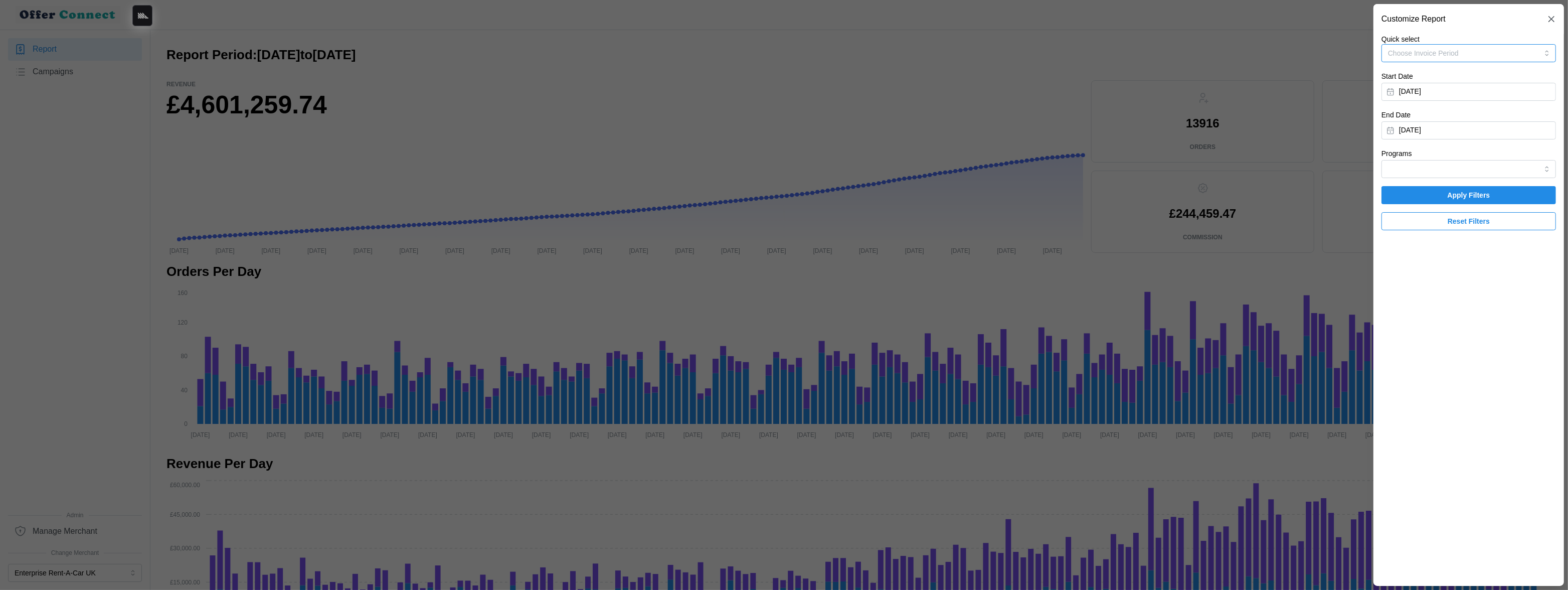
click at [1527, 51] on button "Choose Invoice Period" at bounding box center [1469, 53] width 175 height 18
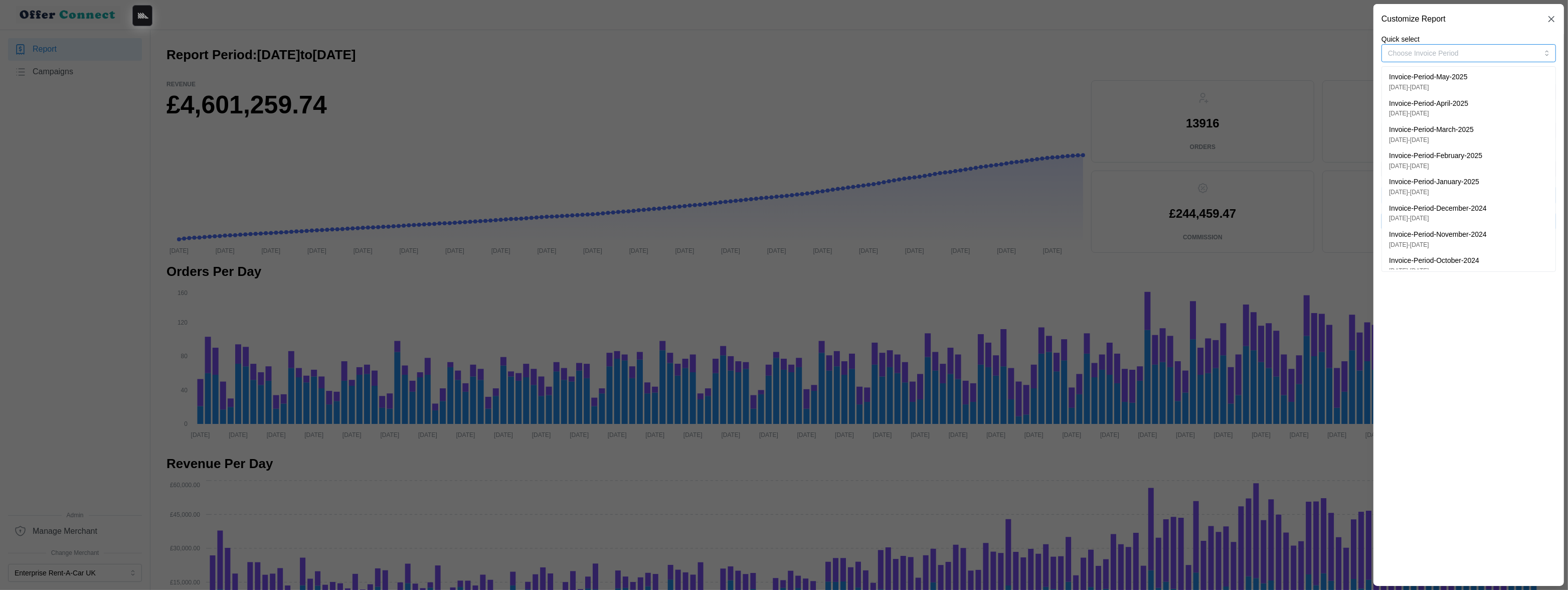
click at [1491, 80] on div "Invoice-Period-May-2025 04/03/2025 - 28/05/2025" at bounding box center [1469, 82] width 159 height 20
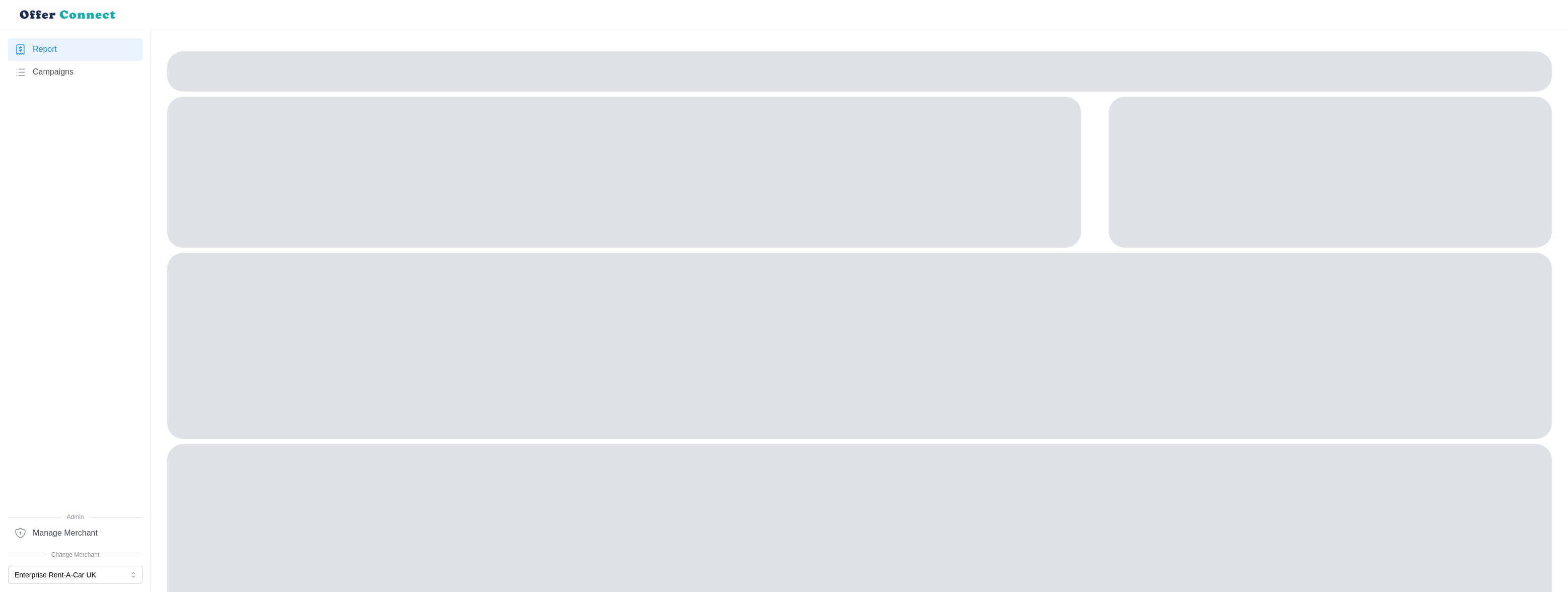
scroll to position [45, 0]
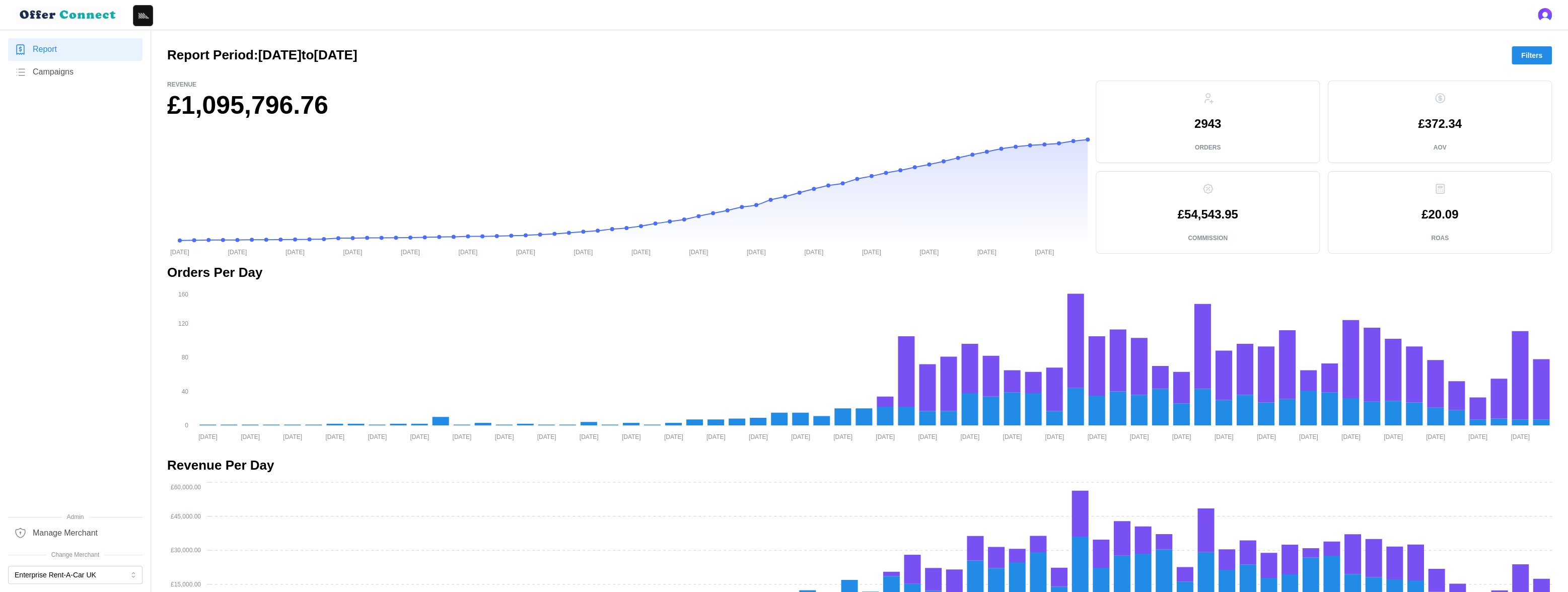
click at [81, 16] on img at bounding box center [68, 15] width 105 height 18
click at [65, 15] on img at bounding box center [68, 15] width 105 height 18
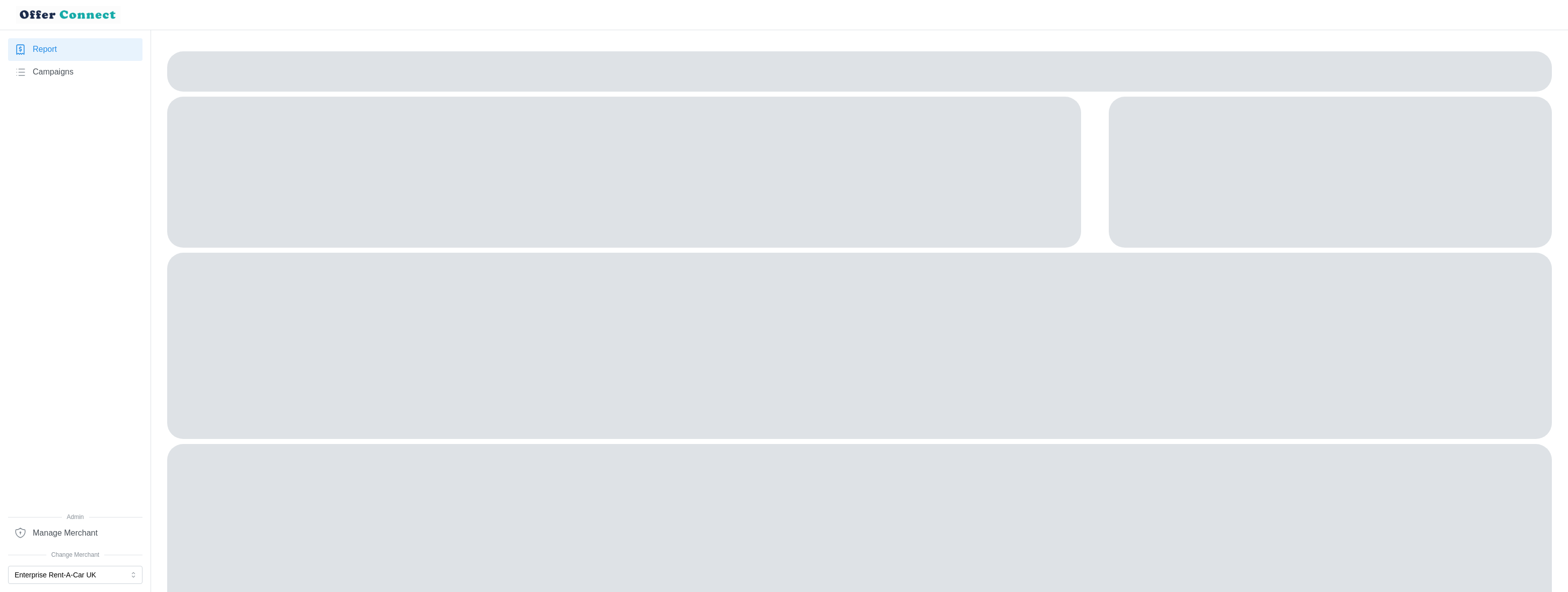
scroll to position [45, 0]
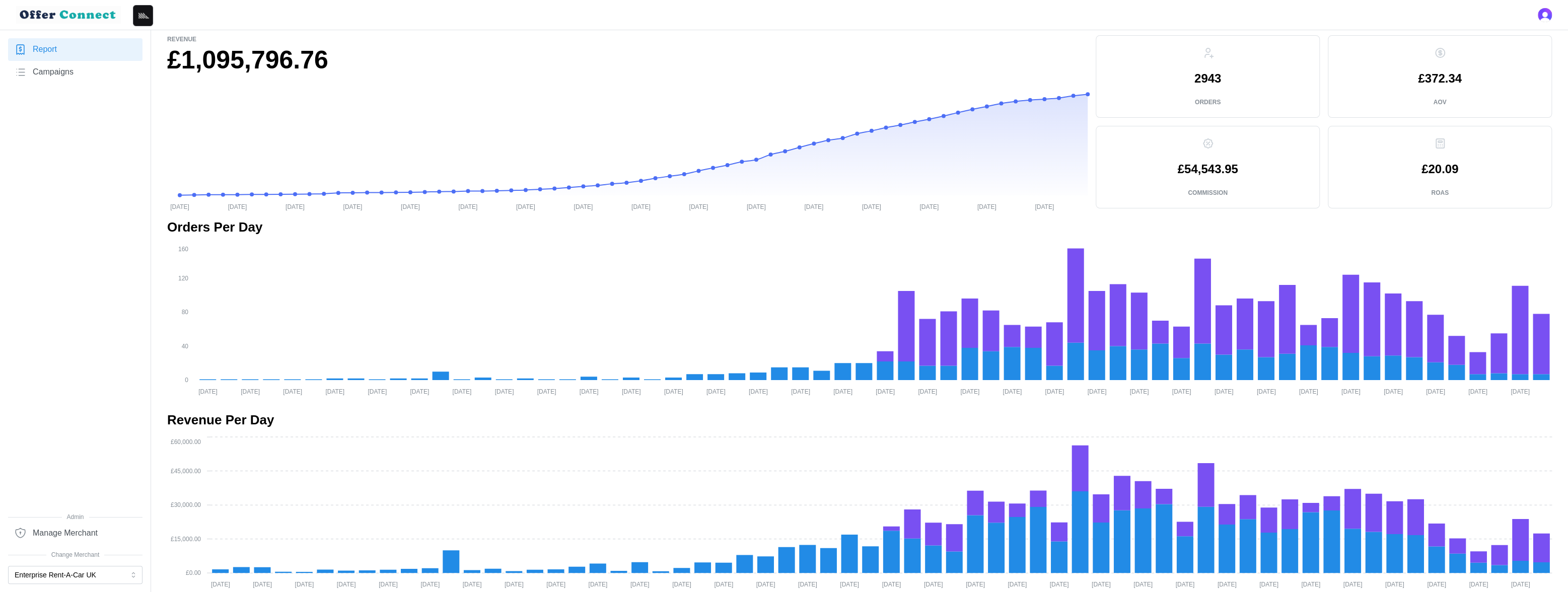
click at [54, 76] on span "Campaigns" at bounding box center [53, 72] width 41 height 13
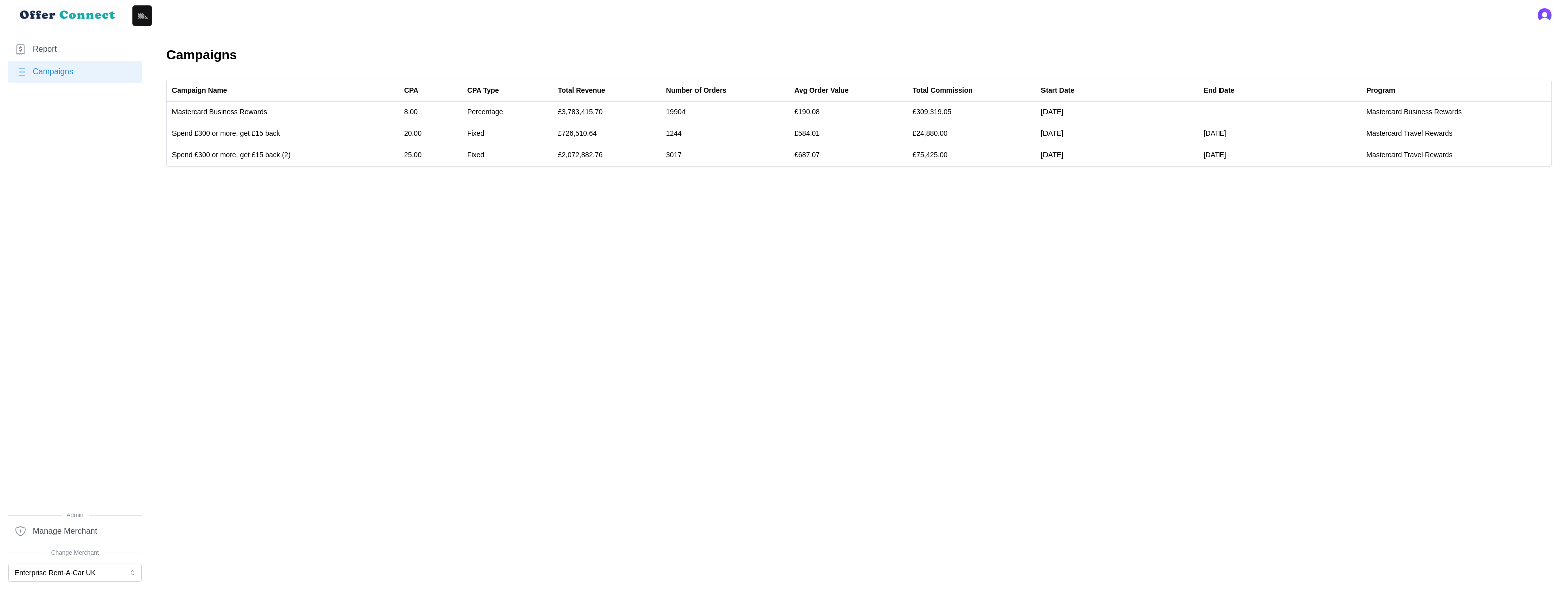
click at [52, 49] on span "Report" at bounding box center [45, 49] width 24 height 13
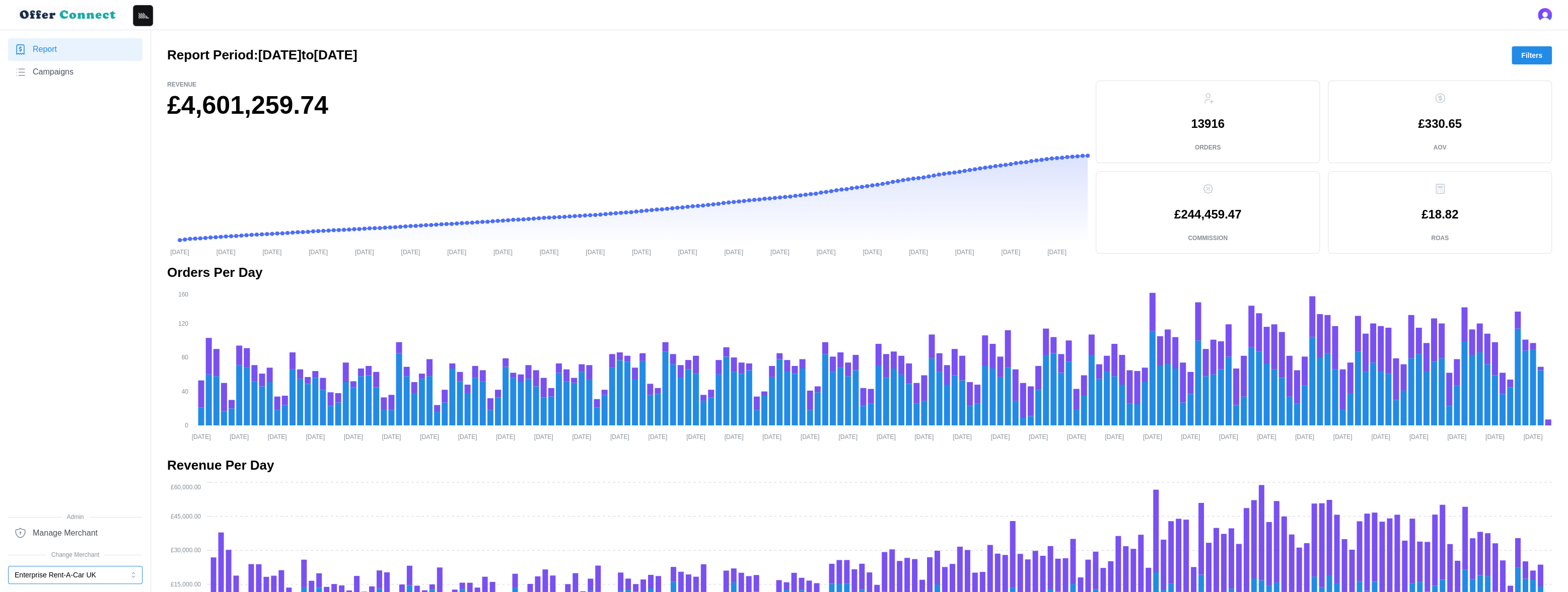
click at [68, 576] on button "Enterprise Rent-A-Car UK" at bounding box center [75, 575] width 134 height 18
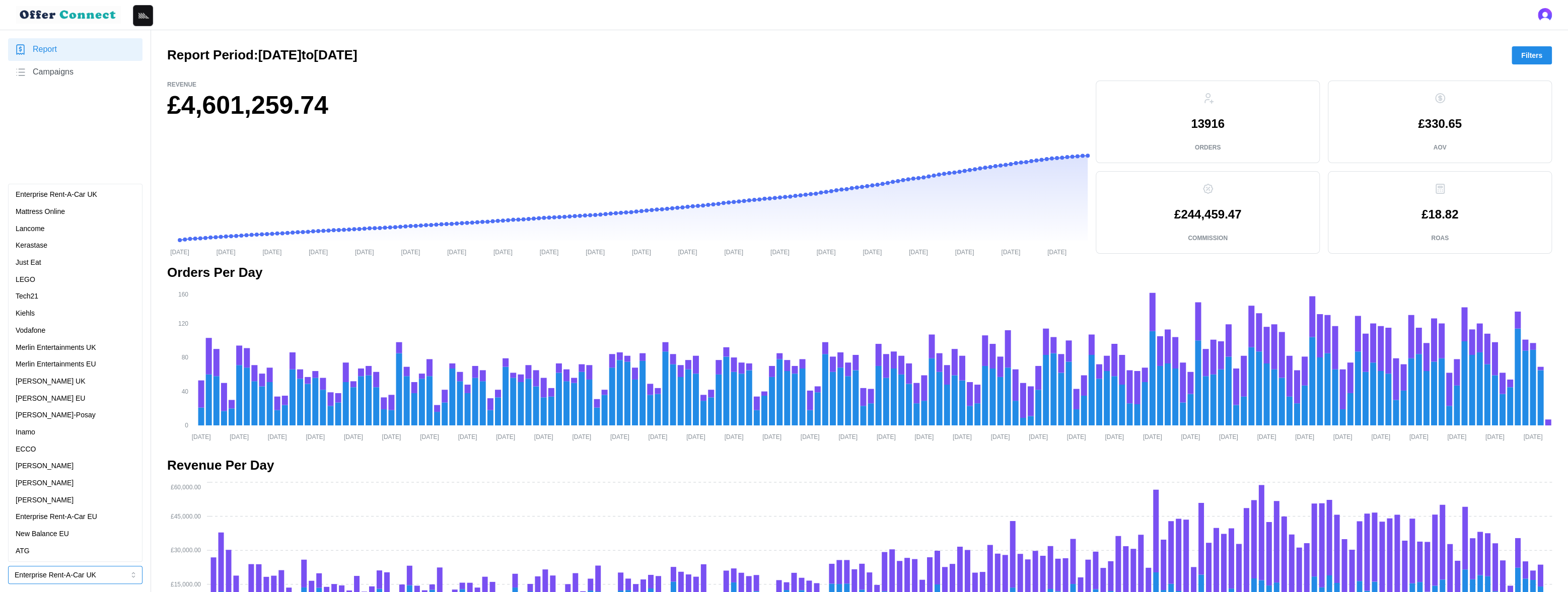
click at [59, 212] on p "Mattress Online" at bounding box center [40, 212] width 50 height 11
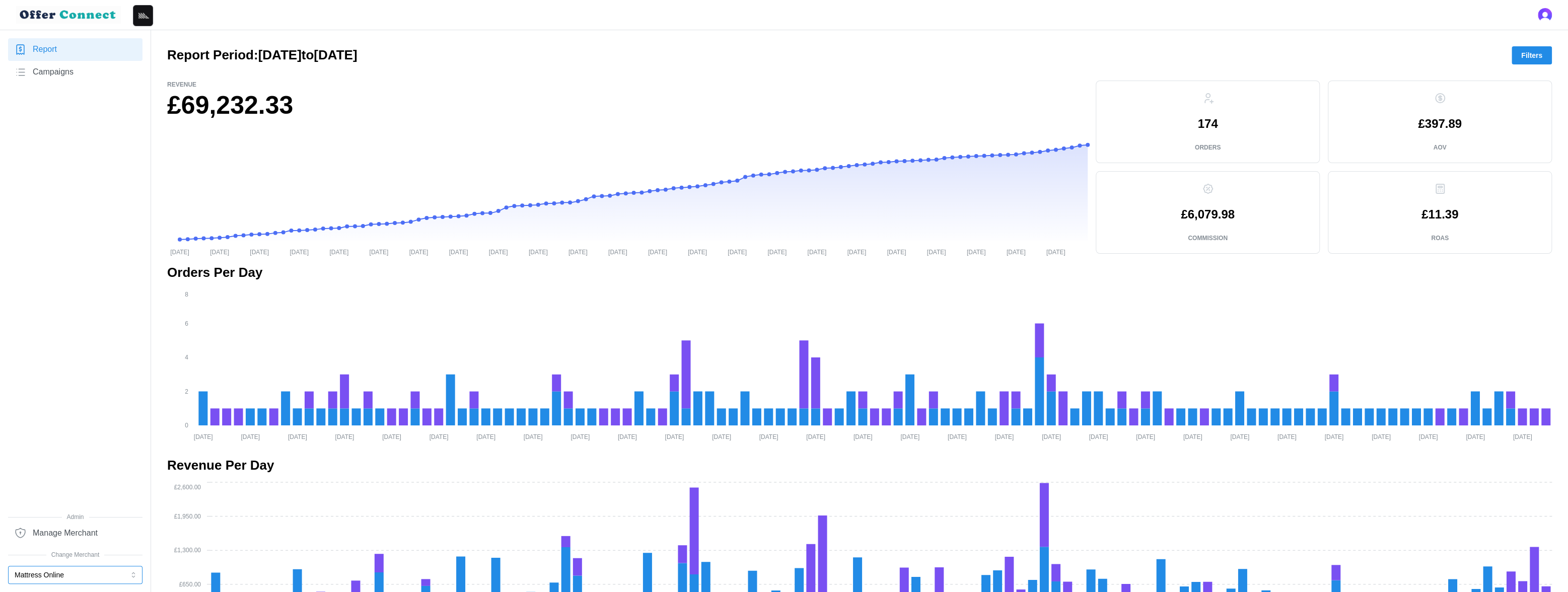
click at [72, 575] on button "Mattress Online" at bounding box center [75, 575] width 134 height 18
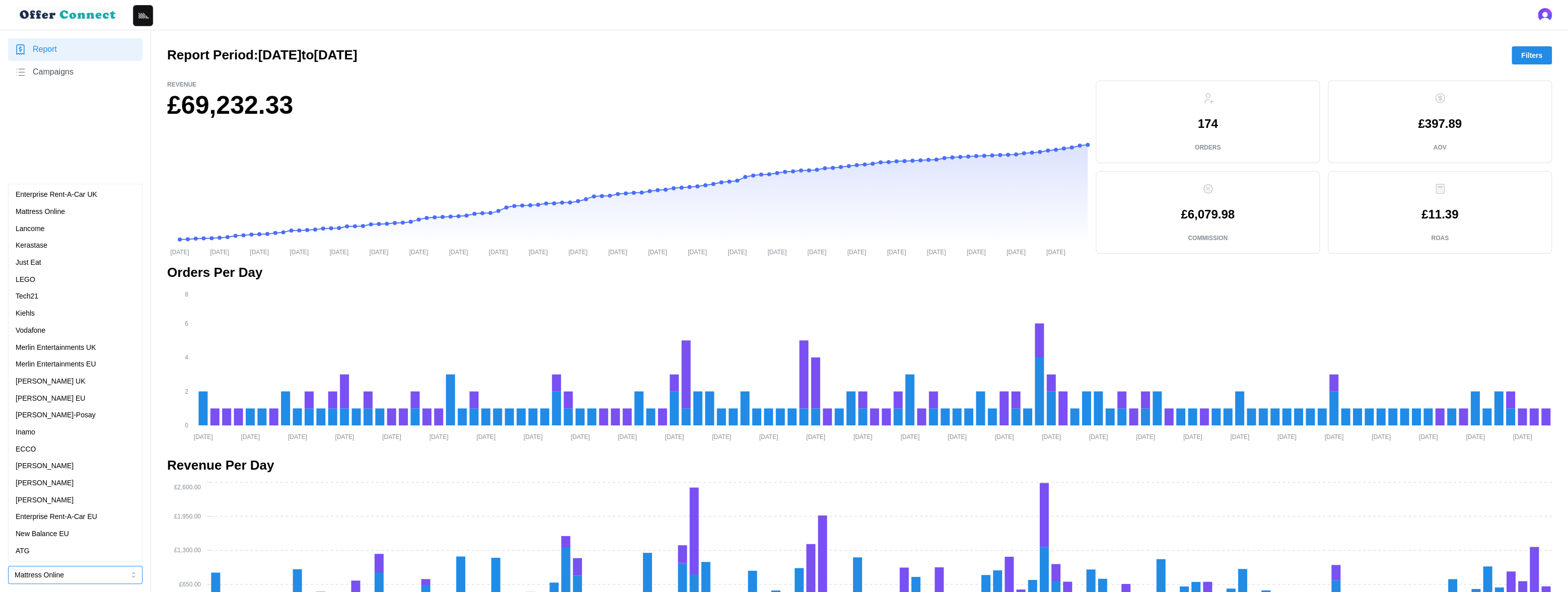
click at [69, 193] on p "Enterprise Rent-A-Car UK" at bounding box center [56, 195] width 81 height 11
